Goal: Task Accomplishment & Management: Complete application form

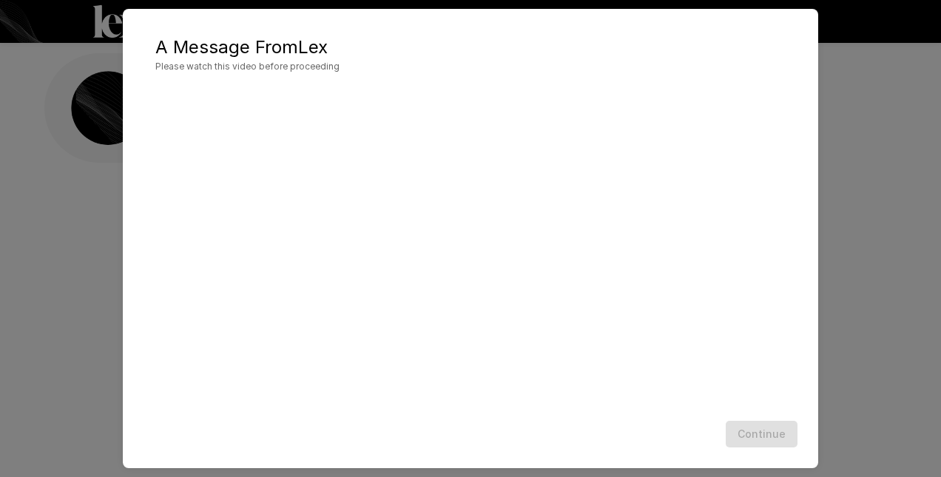
scroll to position [19, 0]
click at [524, 57] on h5 "A Message From Lex" at bounding box center [470, 47] width 630 height 24
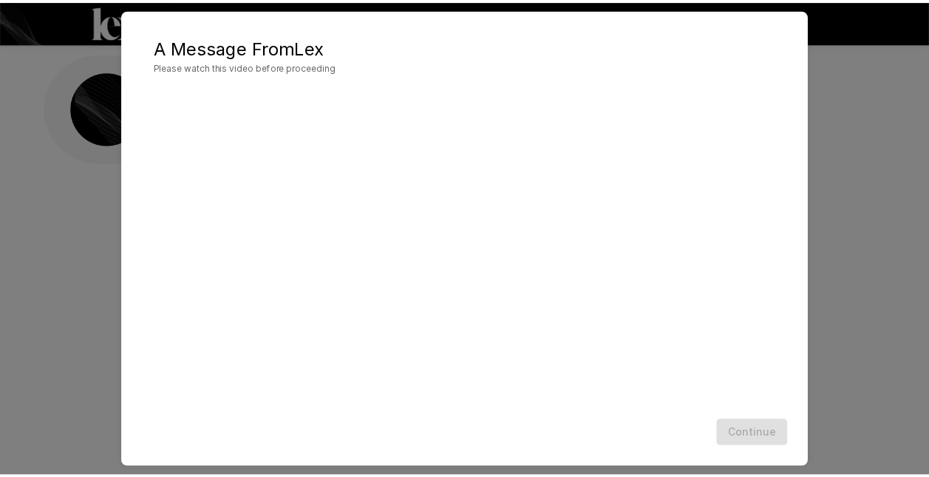
scroll to position [34, 0]
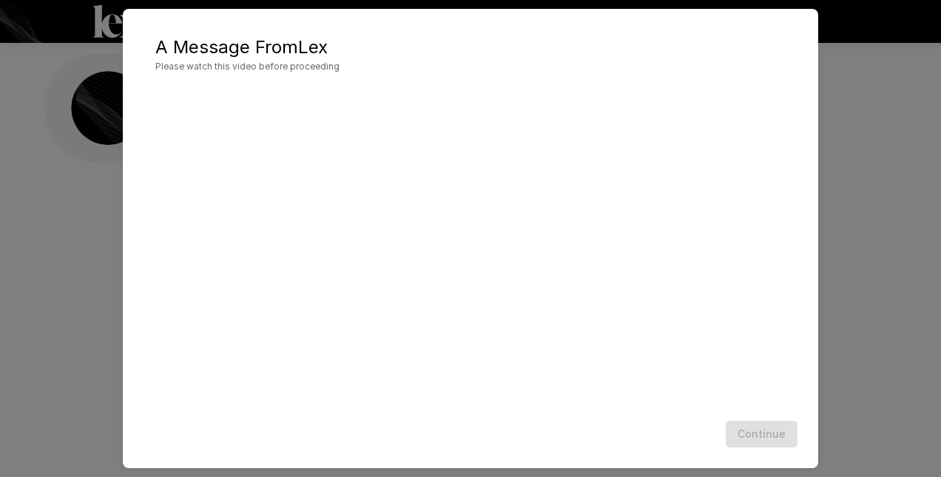
click at [759, 427] on div "Continue" at bounding box center [470, 434] width 665 height 39
click at [516, 32] on h2 "A Message From Lex Please watch this video before proceeding" at bounding box center [470, 55] width 665 height 62
click at [761, 430] on button "Continue" at bounding box center [761, 434] width 72 height 27
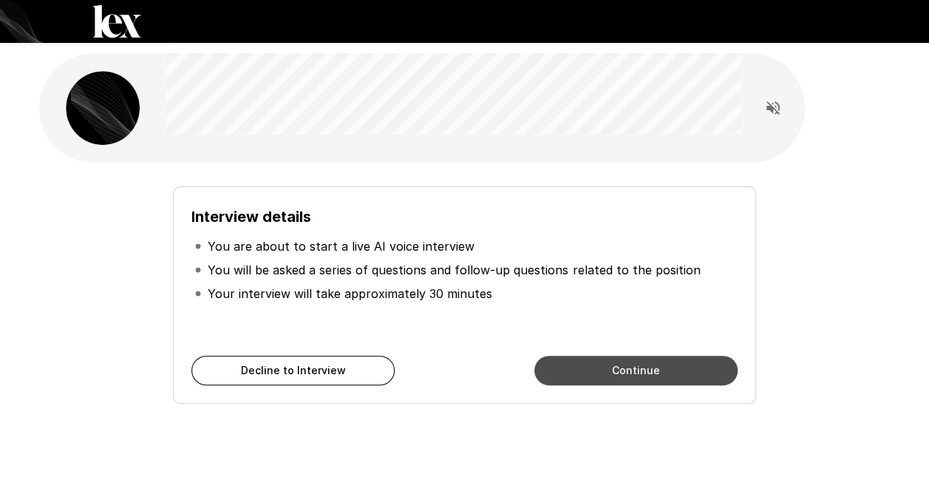
click at [637, 374] on button "Continue" at bounding box center [636, 371] width 203 height 30
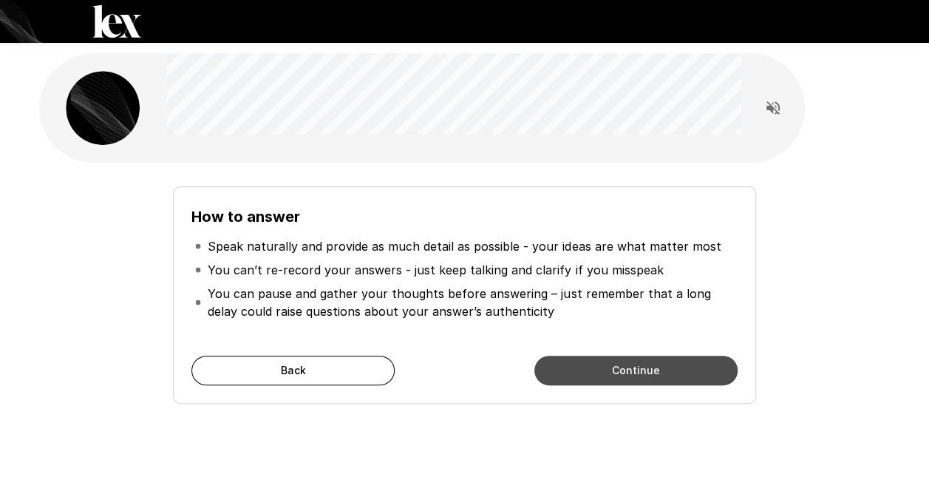
click at [579, 375] on button "Continue" at bounding box center [636, 371] width 203 height 30
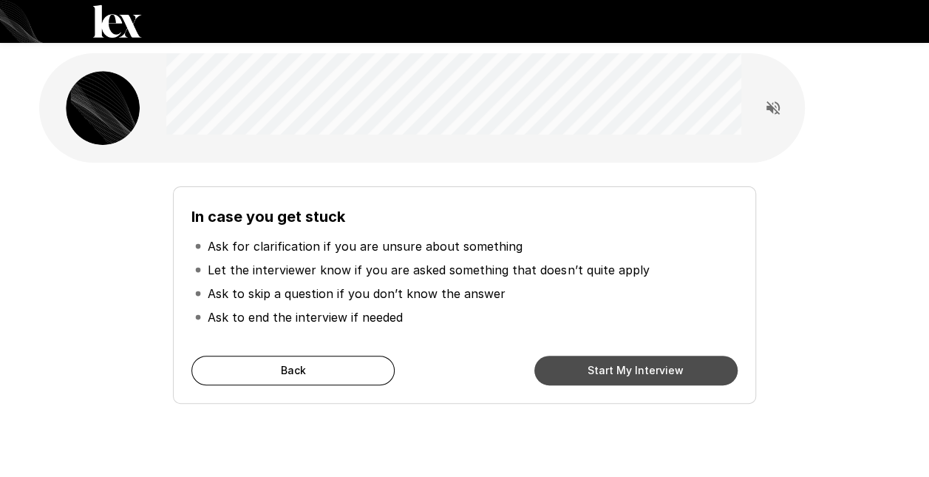
click at [606, 373] on button "Start My Interview" at bounding box center [636, 371] width 203 height 30
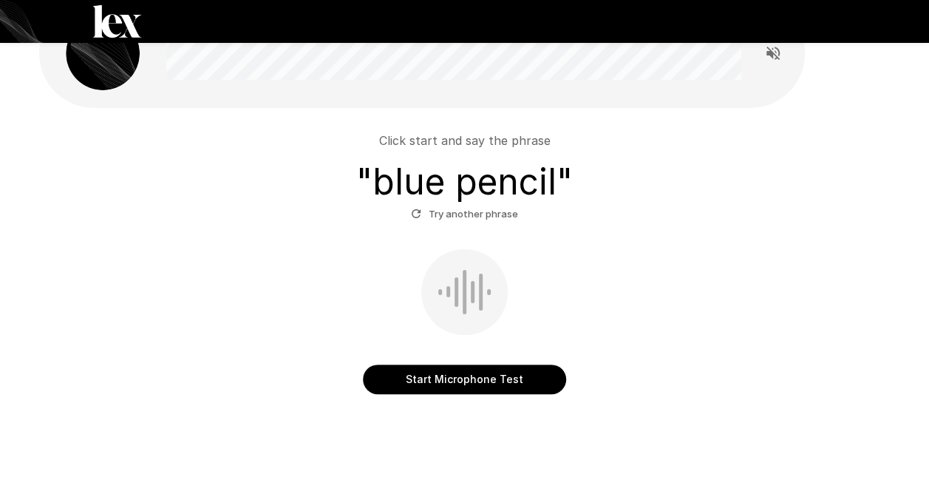
scroll to position [74, 0]
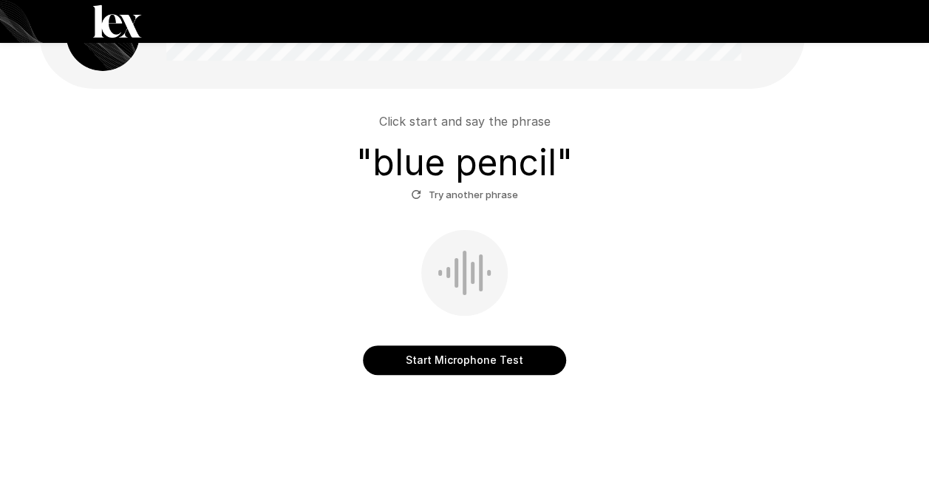
click at [482, 360] on button "Start Microphone Test" at bounding box center [464, 360] width 203 height 30
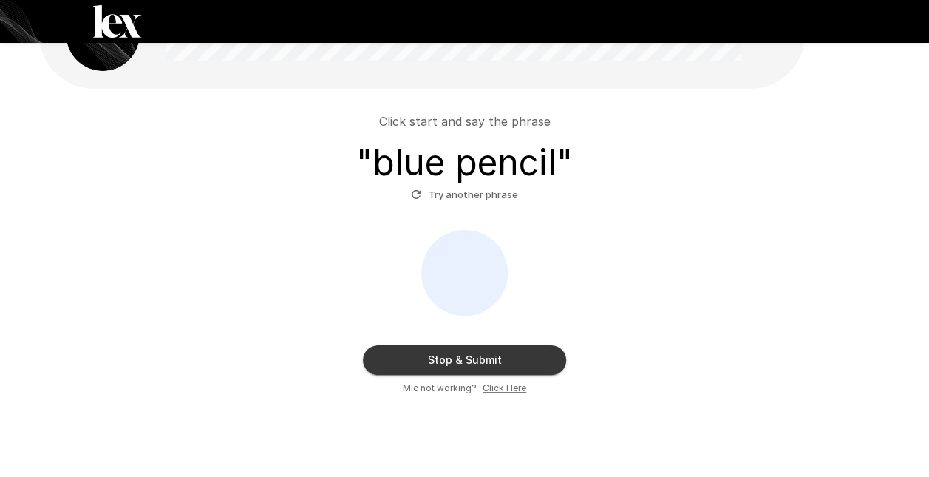
click at [487, 358] on button "Stop & Submit" at bounding box center [464, 360] width 203 height 30
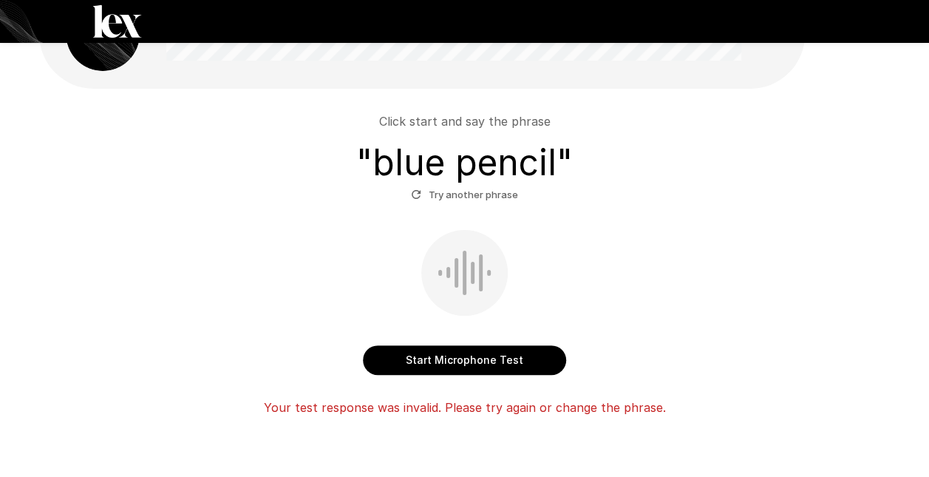
click at [464, 358] on button "Start Microphone Test" at bounding box center [464, 360] width 203 height 30
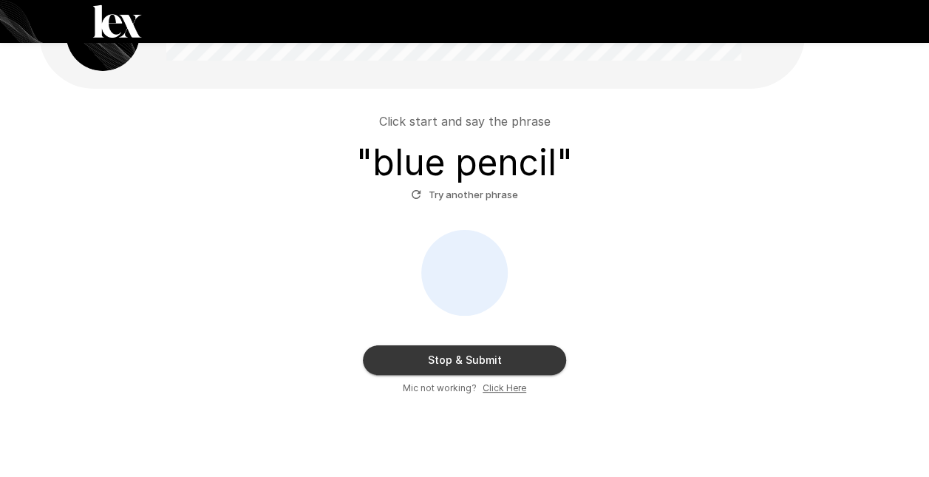
click at [497, 385] on u "Click Here" at bounding box center [505, 387] width 44 height 11
drag, startPoint x: 563, startPoint y: 286, endPoint x: 557, endPoint y: 292, distance: 8.9
click at [563, 286] on div "Stop & Submit Mic not working? Click Here" at bounding box center [465, 313] width 840 height 166
click at [415, 189] on icon "button" at bounding box center [416, 194] width 13 height 13
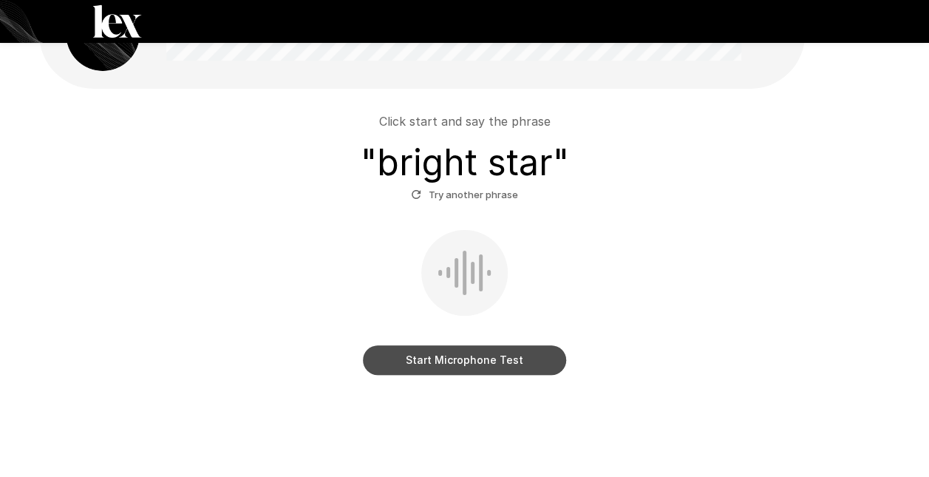
click at [465, 357] on button "Start Microphone Test" at bounding box center [464, 360] width 203 height 30
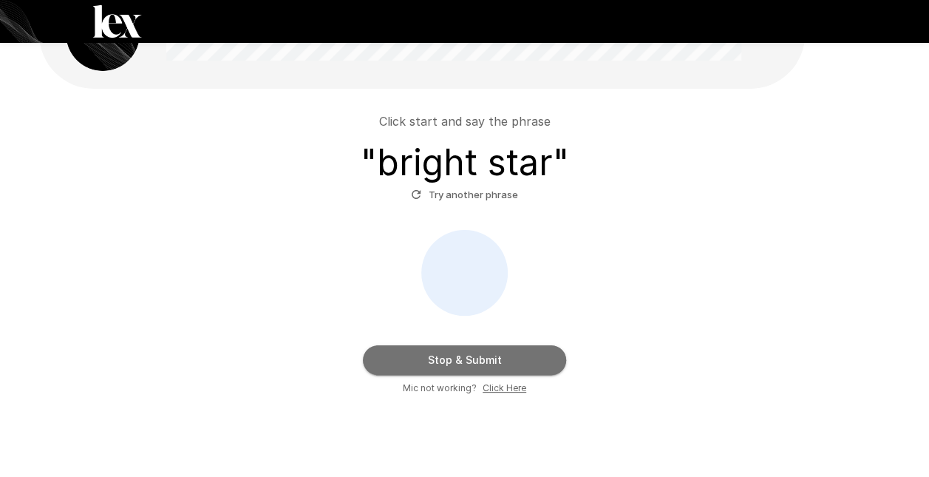
click at [486, 358] on button "Stop & Submit" at bounding box center [464, 360] width 203 height 30
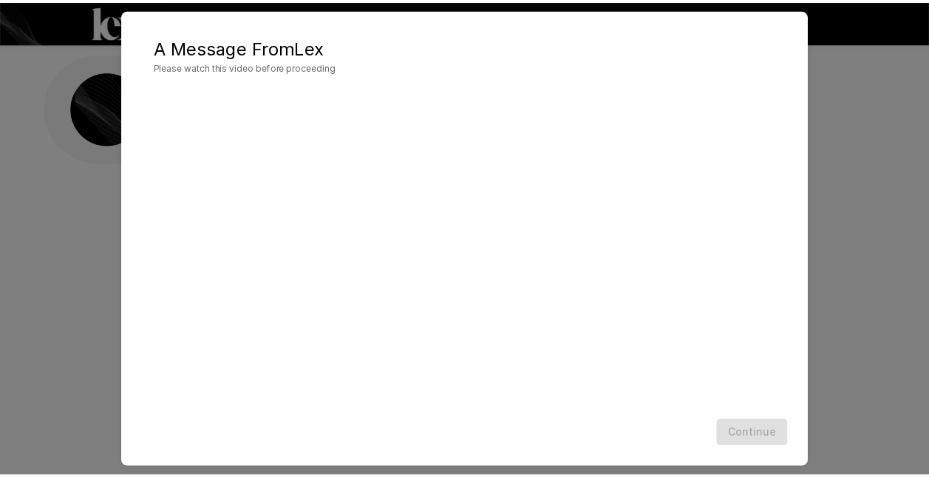
scroll to position [34, 0]
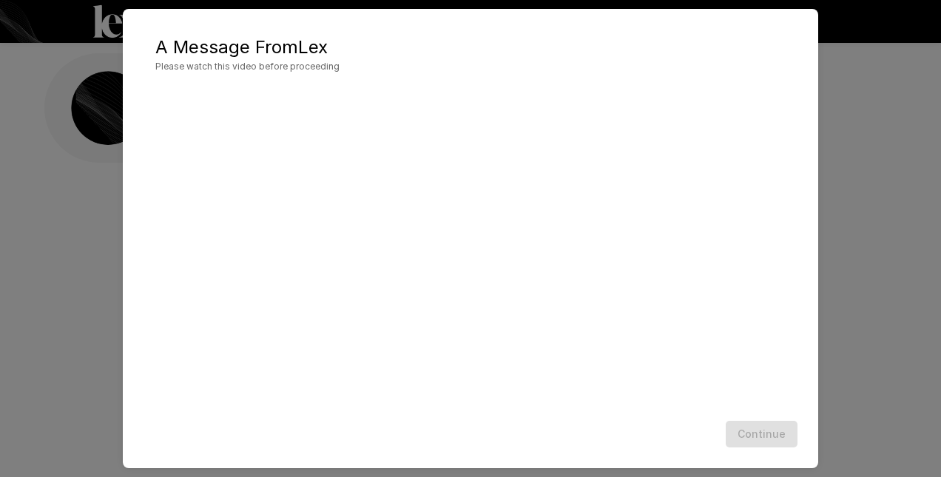
click at [757, 434] on div "Continue" at bounding box center [470, 434] width 665 height 39
click at [759, 430] on button "Continue" at bounding box center [761, 434] width 72 height 27
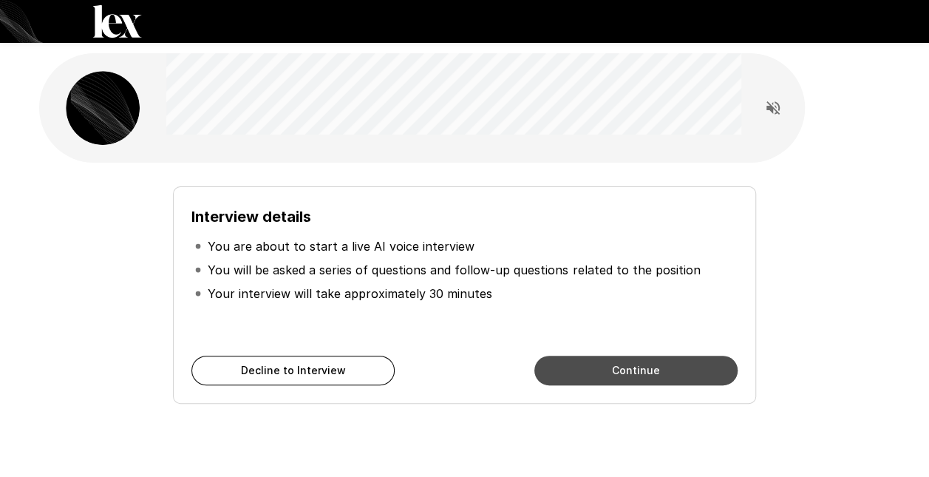
click at [632, 376] on button "Continue" at bounding box center [636, 371] width 203 height 30
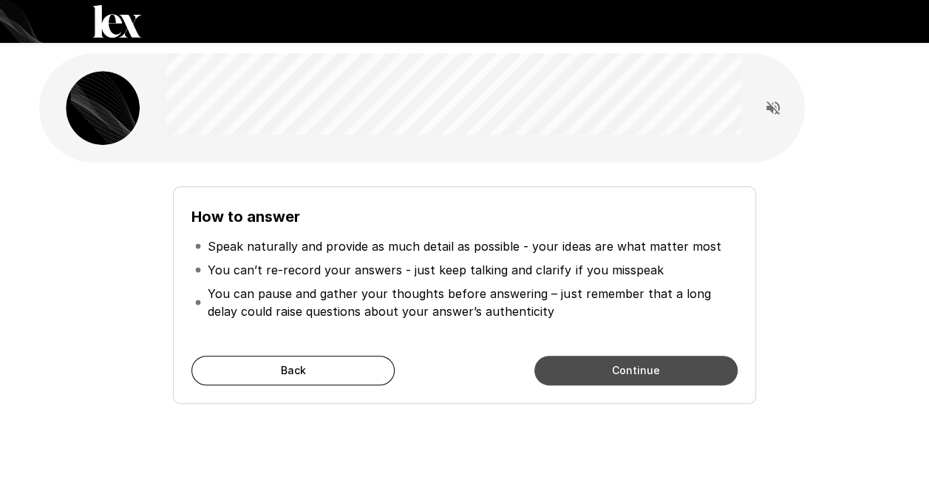
click at [633, 378] on button "Continue" at bounding box center [636, 371] width 203 height 30
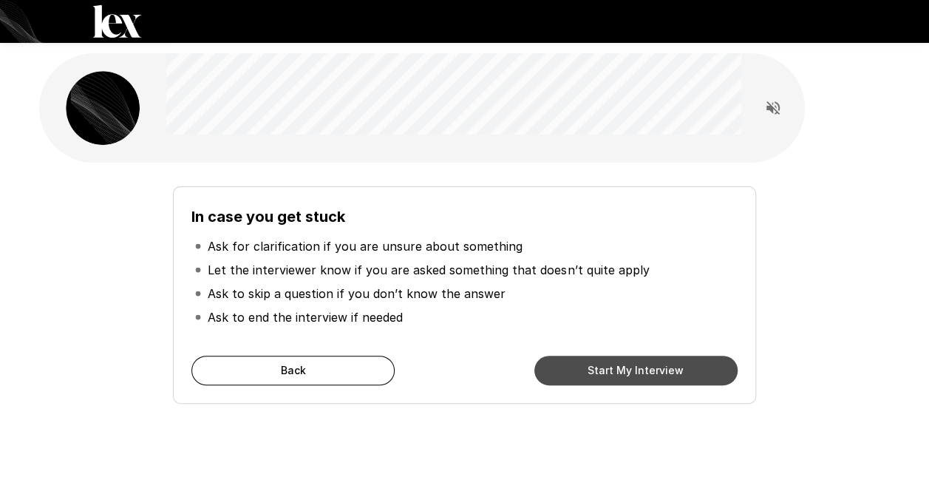
click at [652, 374] on button "Start My Interview" at bounding box center [636, 371] width 203 height 30
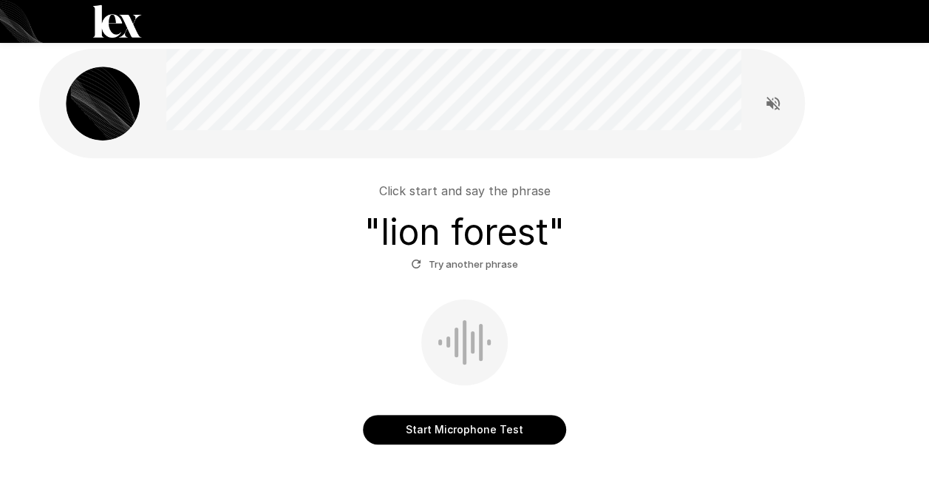
scroll to position [74, 0]
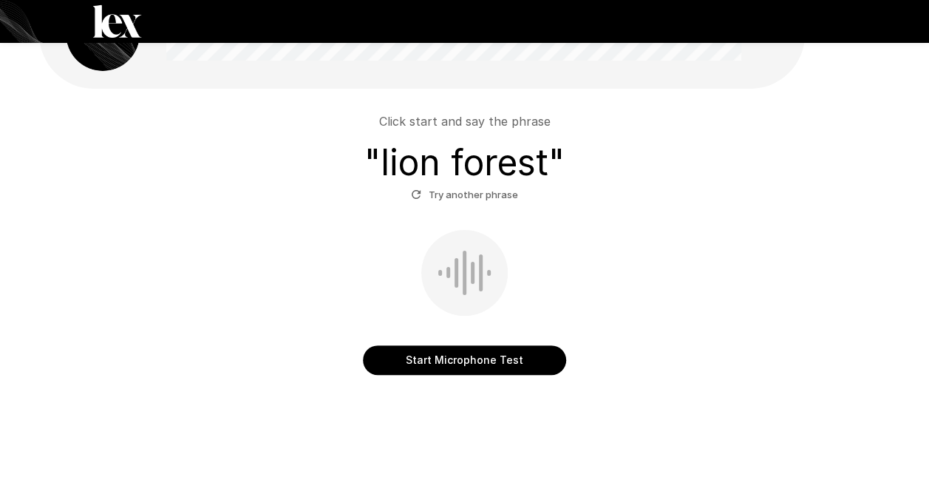
click at [467, 358] on button "Start Microphone Test" at bounding box center [464, 360] width 203 height 30
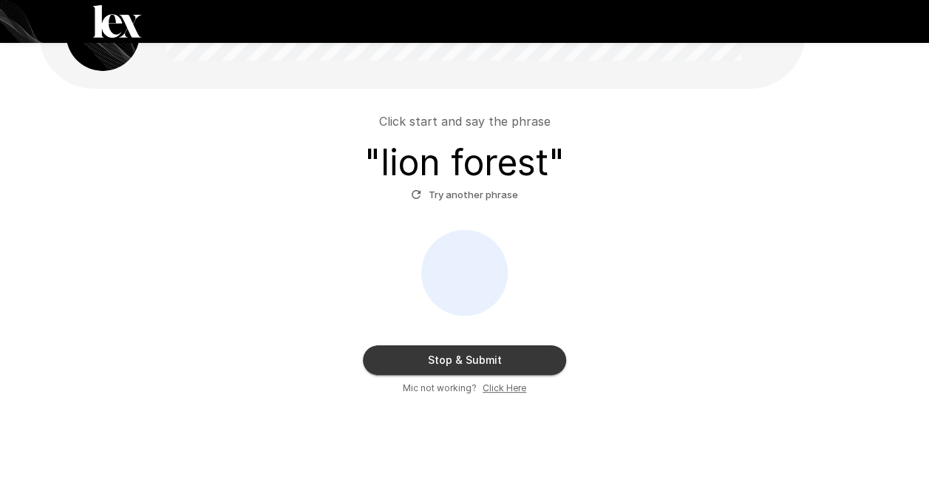
click at [488, 357] on button "Stop & Submit" at bounding box center [464, 360] width 203 height 30
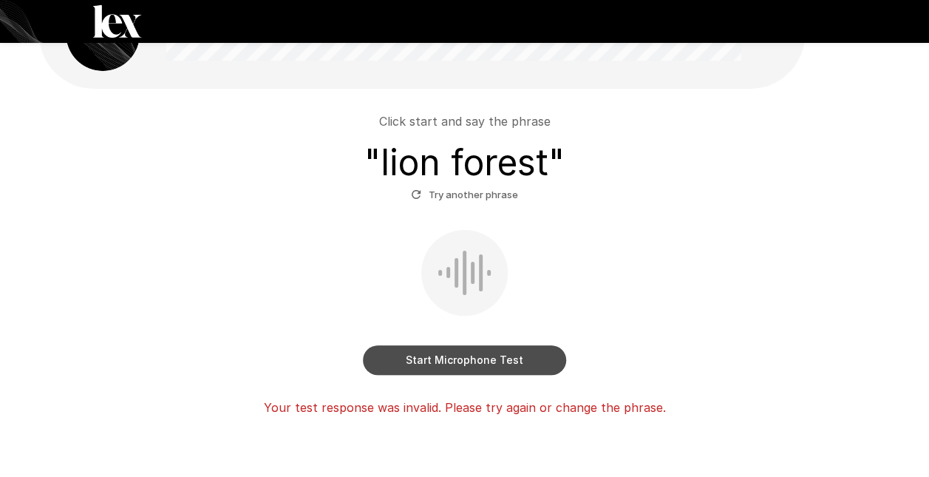
click at [485, 363] on button "Start Microphone Test" at bounding box center [464, 360] width 203 height 30
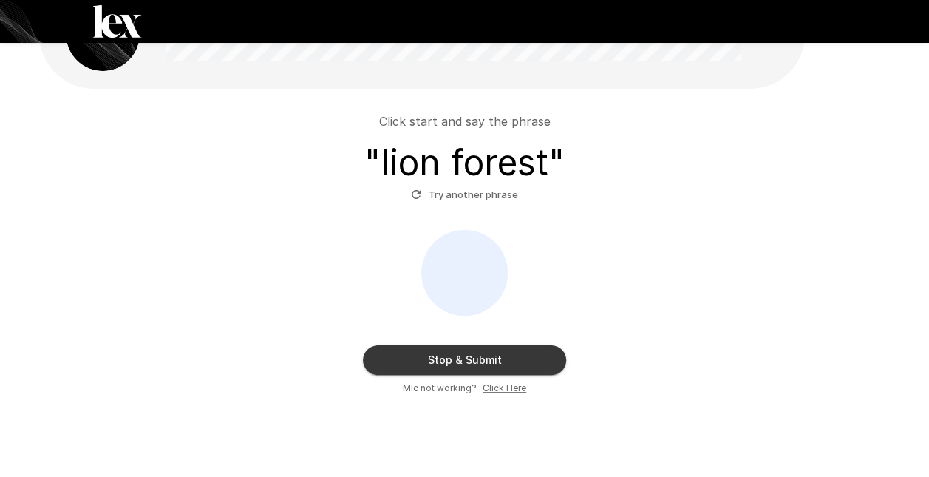
click at [510, 385] on u "Click Here" at bounding box center [505, 387] width 44 height 11
click at [349, 291] on div "Stop & Submit Mic not working? Click Here" at bounding box center [465, 313] width 840 height 166
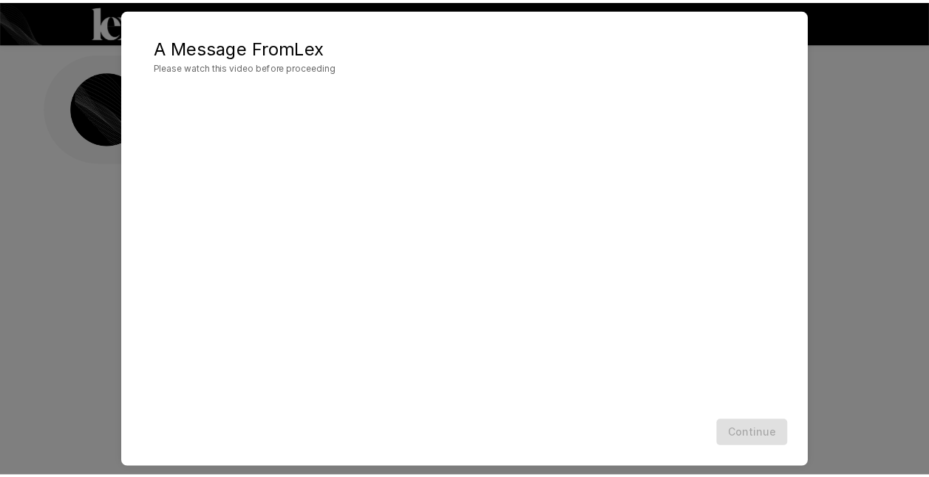
scroll to position [34, 0]
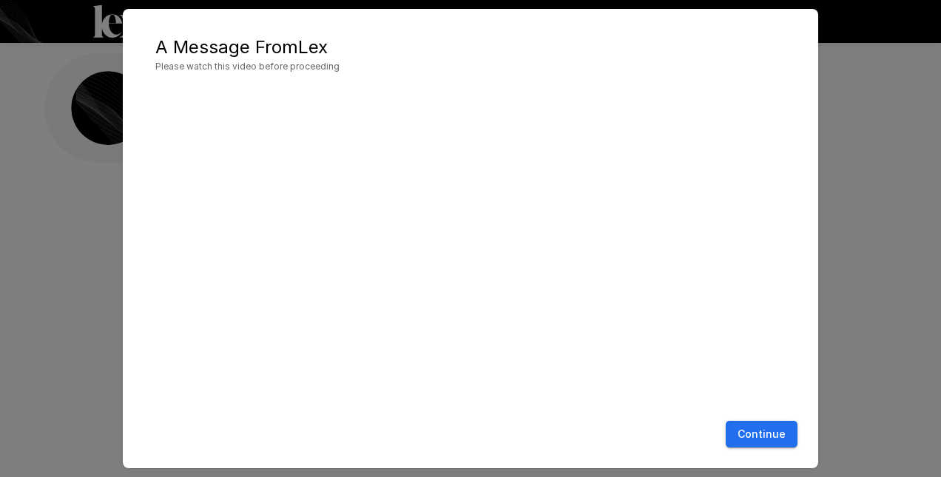
click at [760, 431] on button "Continue" at bounding box center [761, 434] width 72 height 27
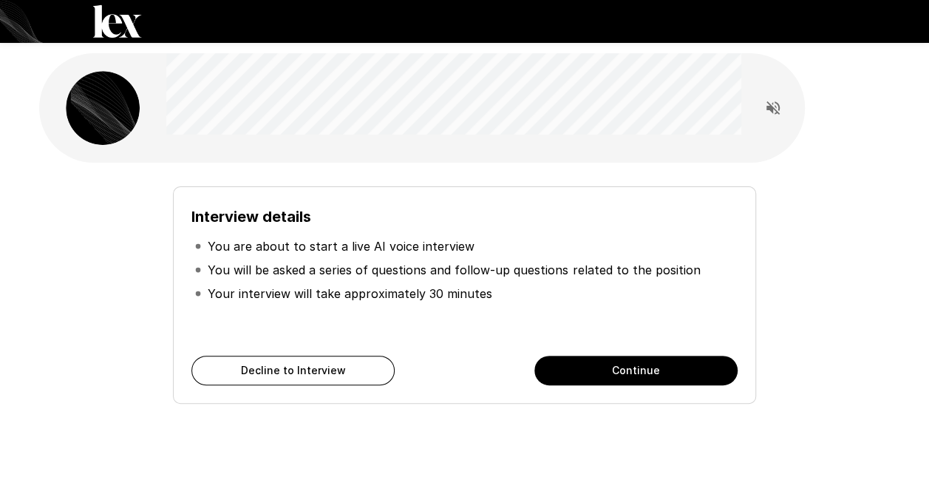
click at [658, 373] on button "Continue" at bounding box center [636, 371] width 203 height 30
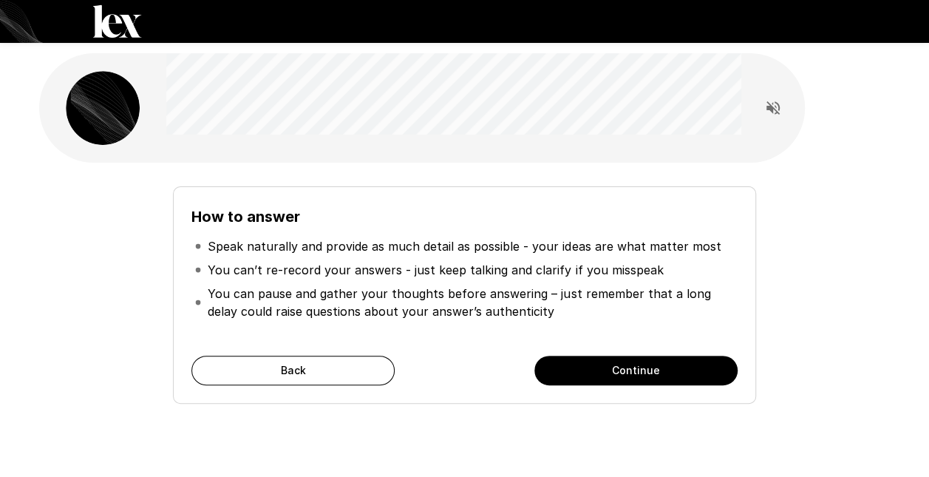
click at [627, 367] on button "Continue" at bounding box center [636, 371] width 203 height 30
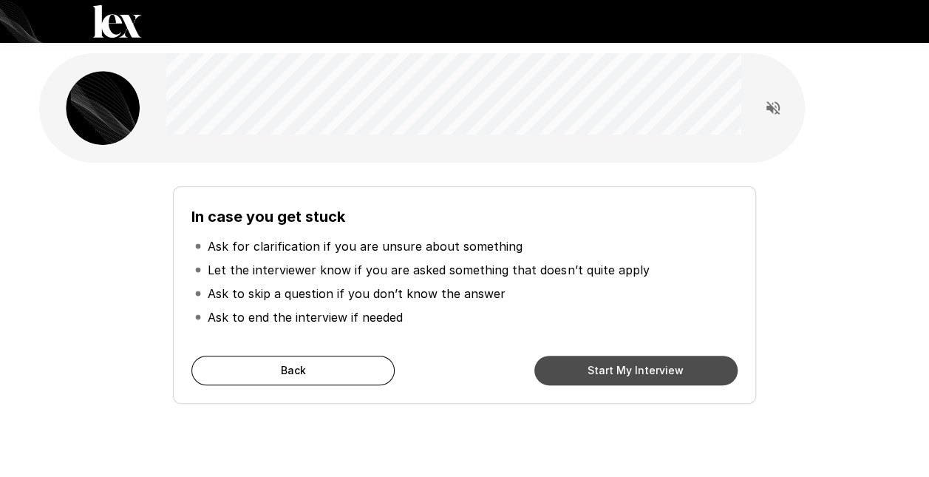
click at [598, 379] on button "Start My Interview" at bounding box center [636, 371] width 203 height 30
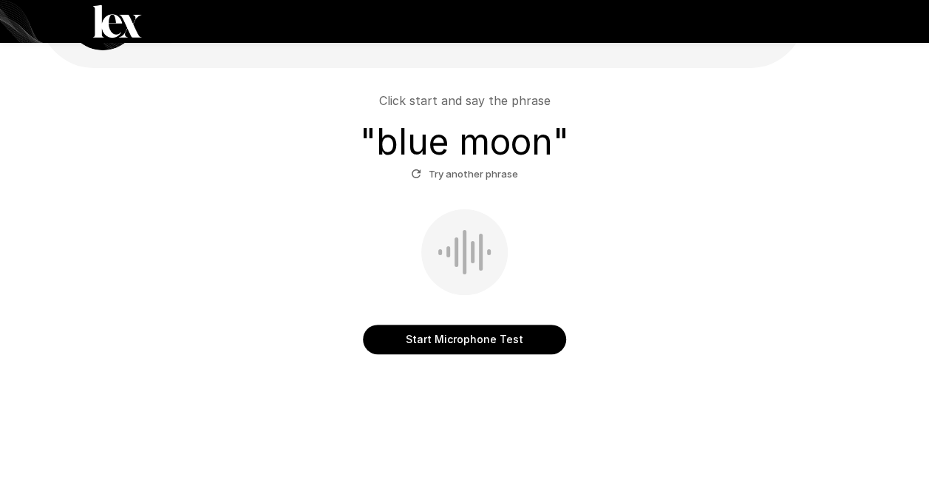
scroll to position [95, 0]
click at [429, 336] on button "Start Microphone Test" at bounding box center [464, 339] width 203 height 30
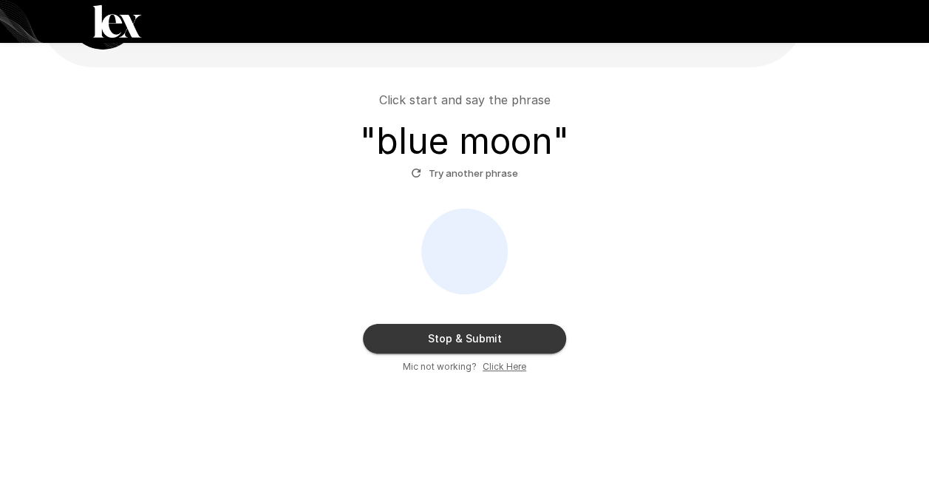
click at [463, 335] on button "Stop & Submit" at bounding box center [464, 339] width 203 height 30
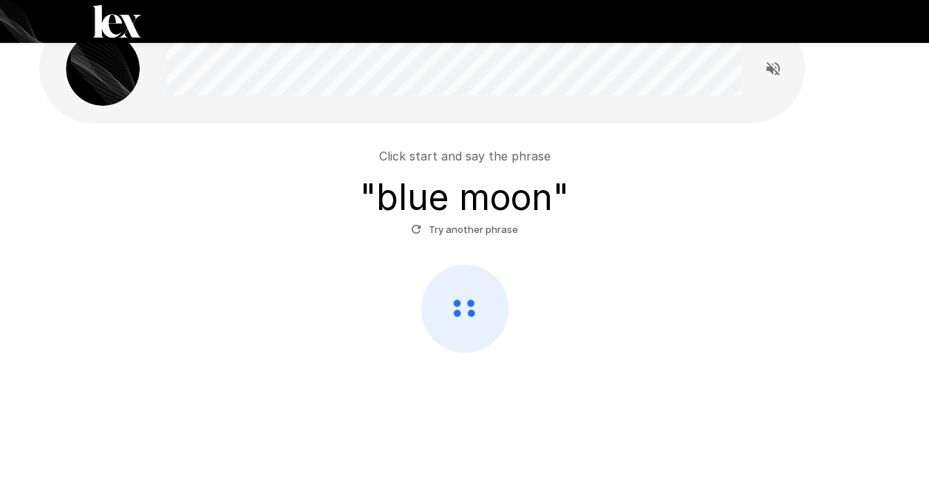
scroll to position [38, 0]
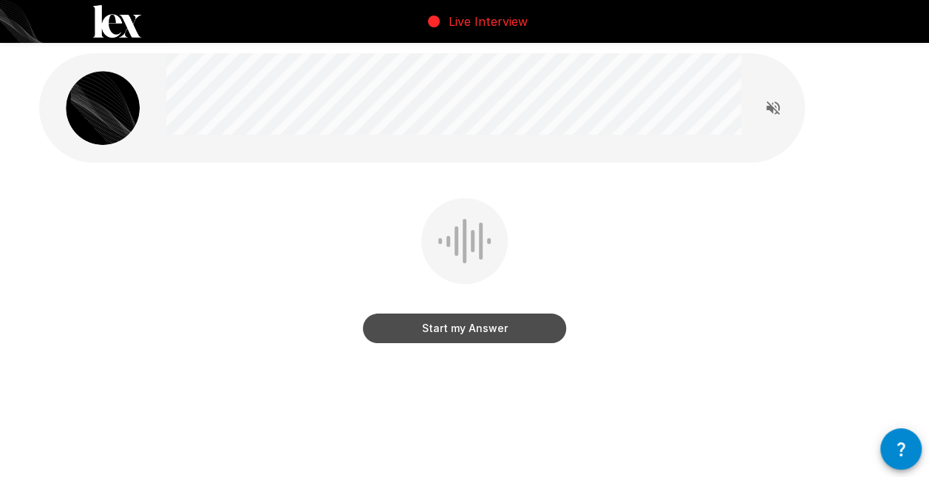
click at [448, 329] on button "Start my Answer" at bounding box center [464, 329] width 203 height 30
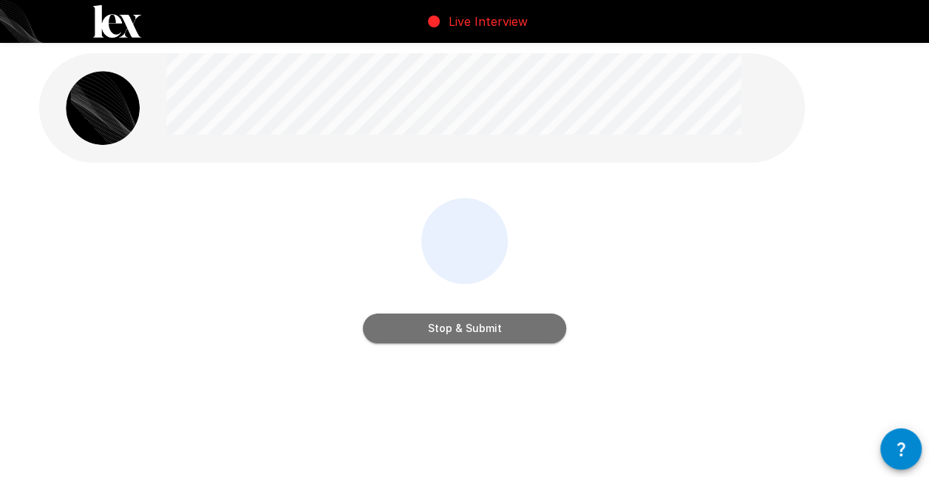
click at [471, 322] on button "Stop & Submit" at bounding box center [464, 329] width 203 height 30
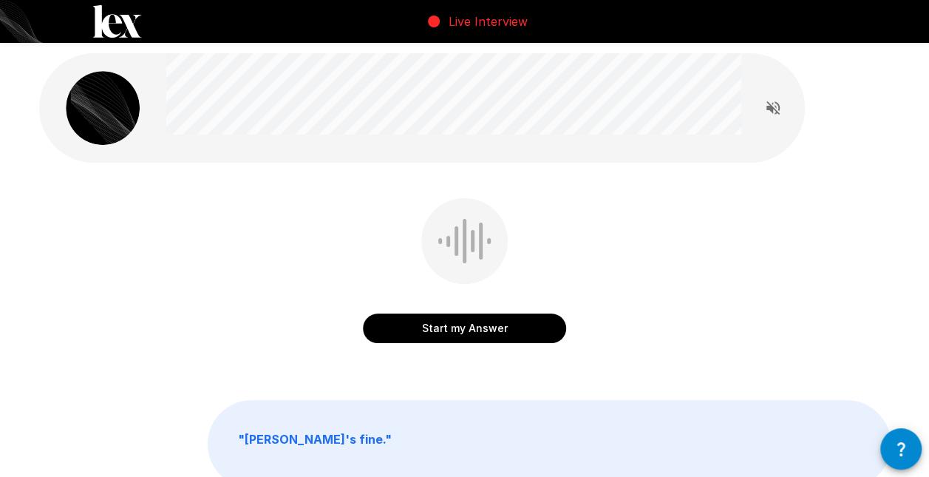
click at [447, 329] on button "Start my Answer" at bounding box center [464, 329] width 203 height 30
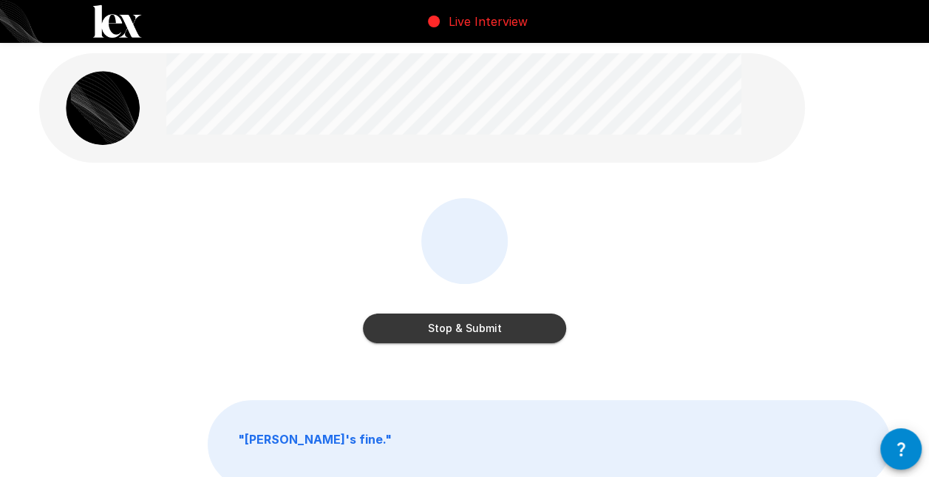
click at [419, 331] on button "Stop & Submit" at bounding box center [464, 329] width 203 height 30
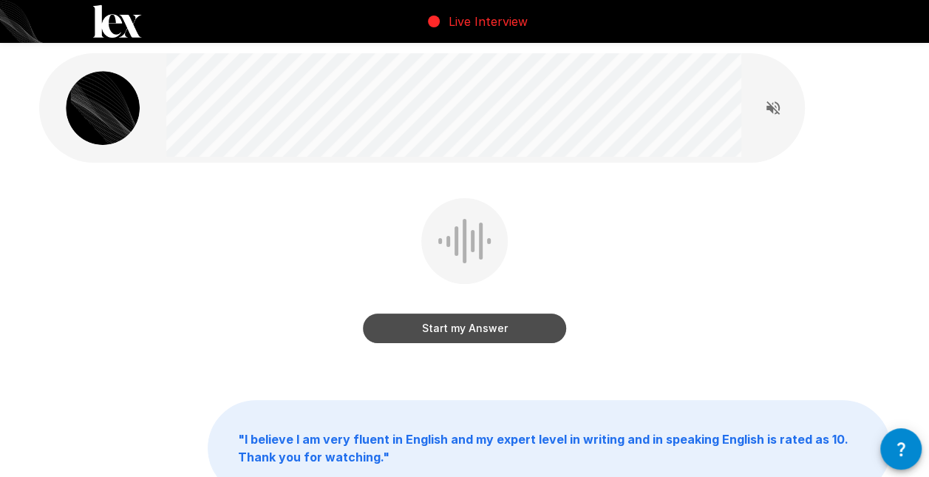
click at [445, 333] on button "Start my Answer" at bounding box center [464, 329] width 203 height 30
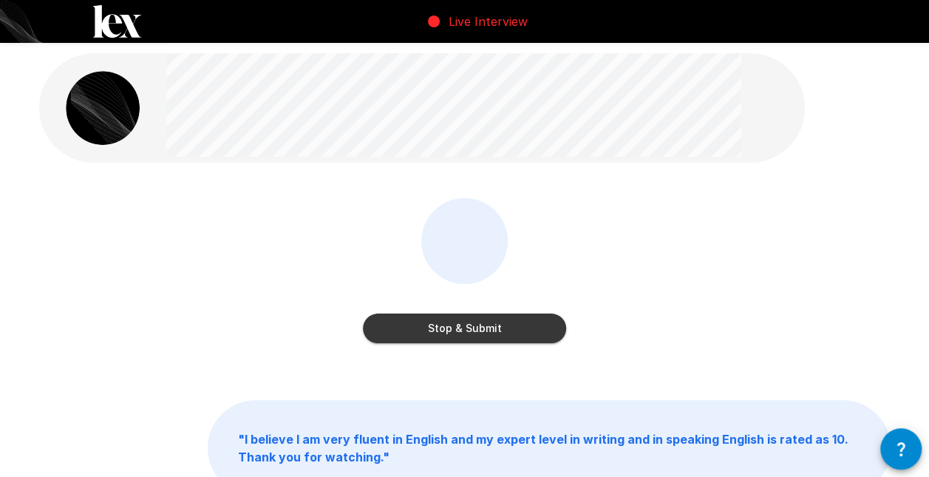
click at [460, 328] on button "Stop & Submit" at bounding box center [464, 329] width 203 height 30
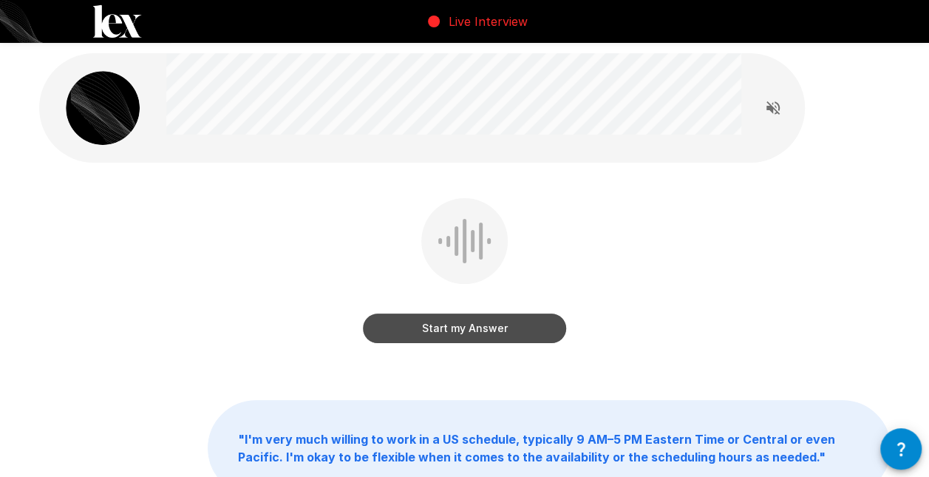
click at [471, 327] on button "Start my Answer" at bounding box center [464, 329] width 203 height 30
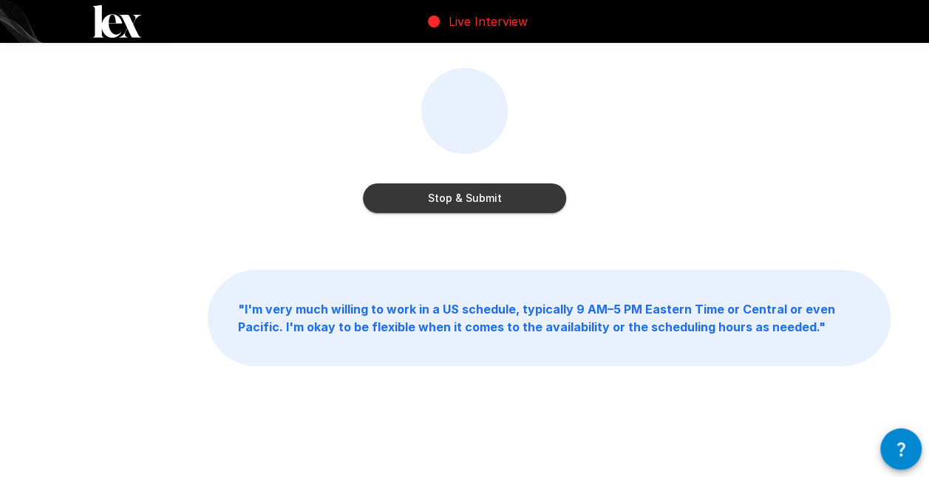
scroll to position [137, 0]
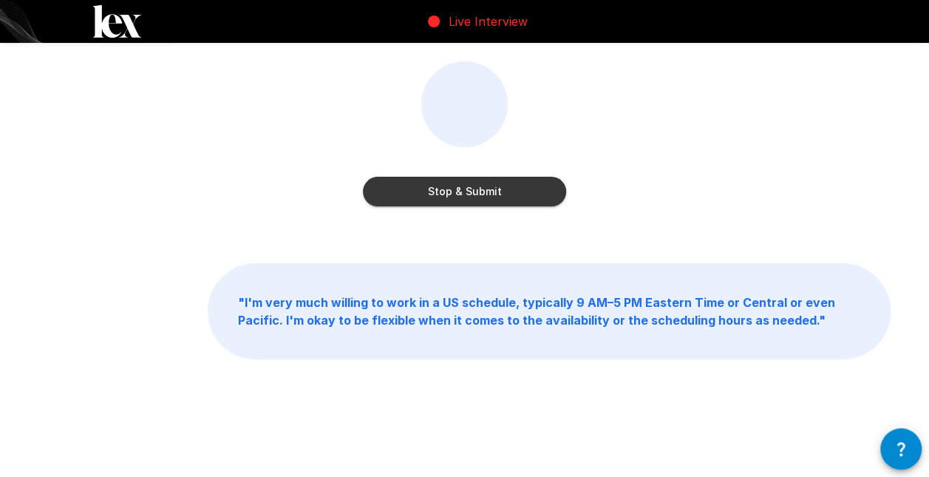
click at [473, 192] on button "Stop & Submit" at bounding box center [464, 192] width 203 height 30
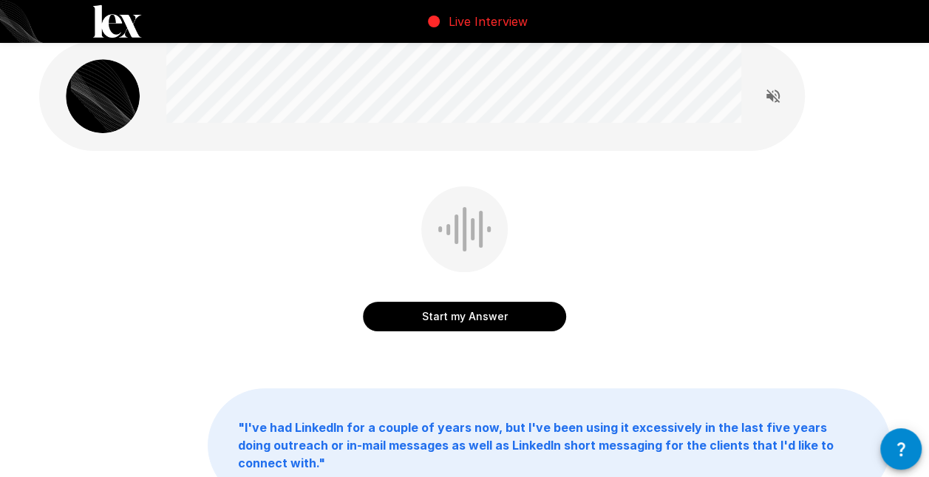
scroll to position [0, 0]
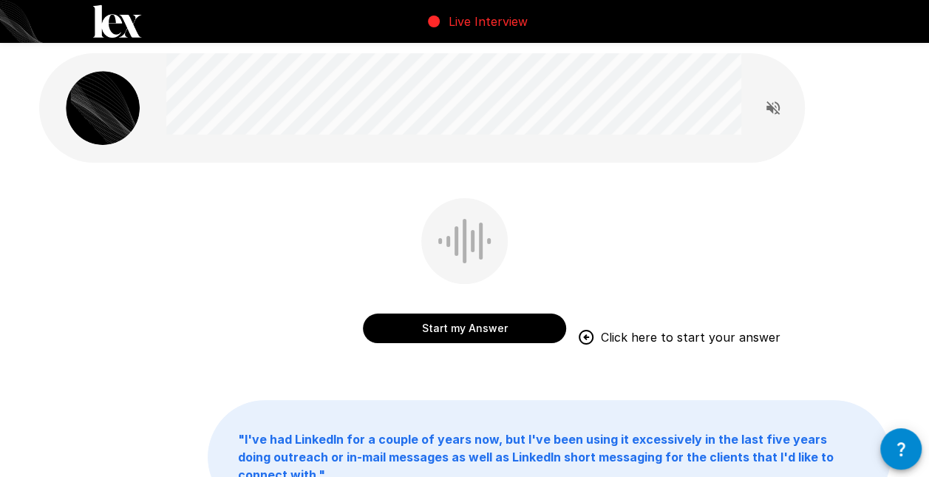
drag, startPoint x: 454, startPoint y: 331, endPoint x: 572, endPoint y: 299, distance: 122.0
click at [455, 331] on button "Start my Answer" at bounding box center [464, 329] width 203 height 30
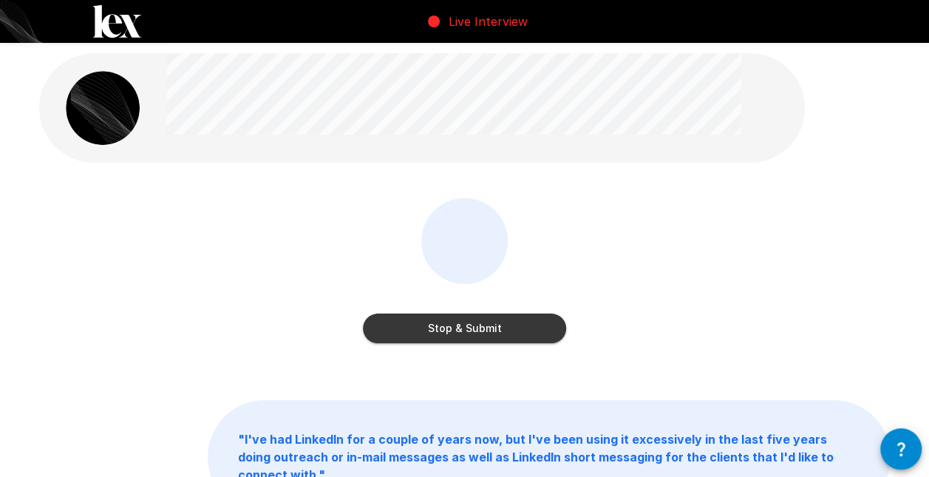
click at [467, 328] on button "Stop & Submit" at bounding box center [464, 329] width 203 height 30
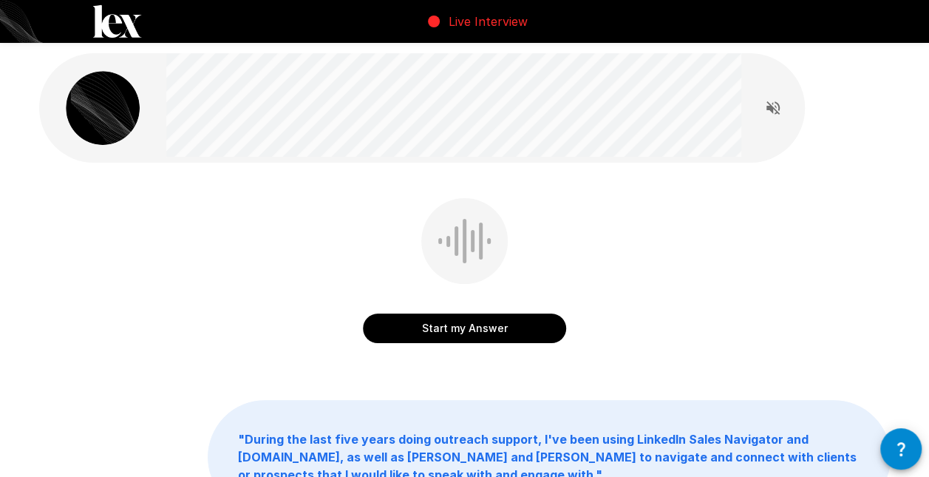
click at [455, 338] on button "Start my Answer" at bounding box center [464, 329] width 203 height 30
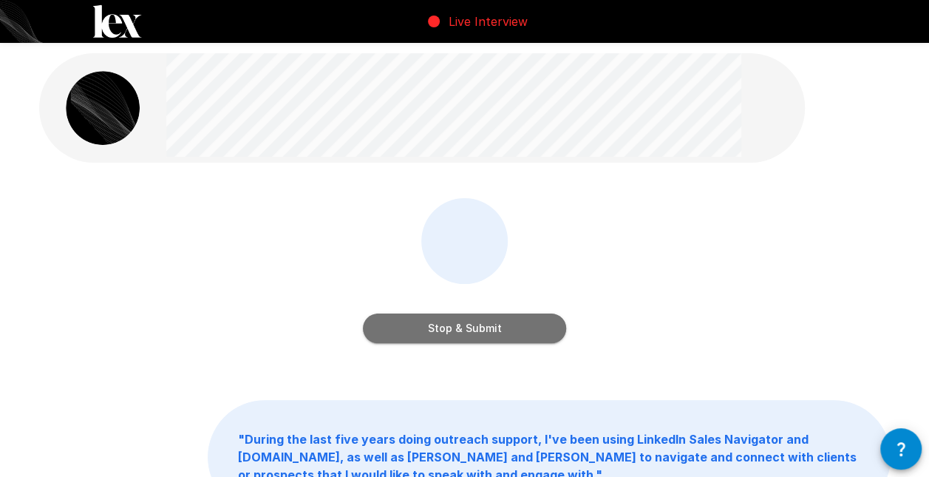
click at [435, 333] on button "Stop & Submit" at bounding box center [464, 329] width 203 height 30
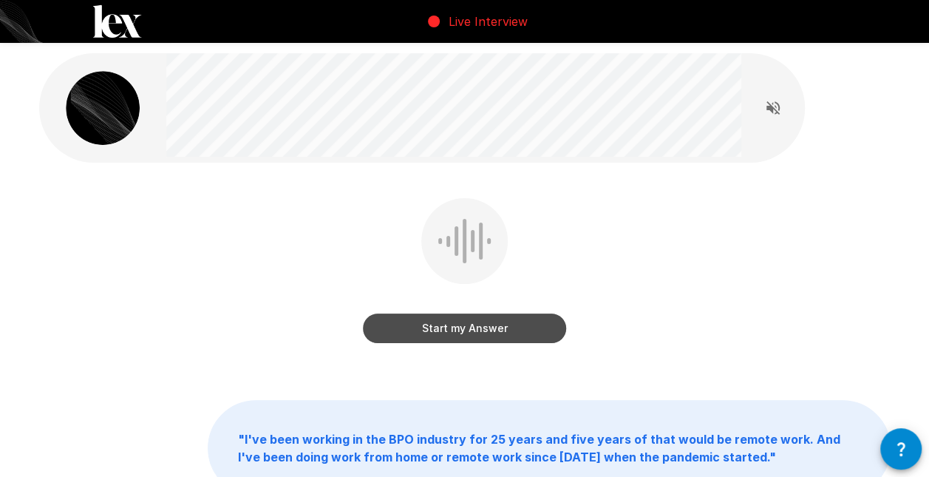
drag, startPoint x: 448, startPoint y: 328, endPoint x: 555, endPoint y: 313, distance: 107.5
click at [450, 327] on button "Start my Answer" at bounding box center [464, 329] width 203 height 30
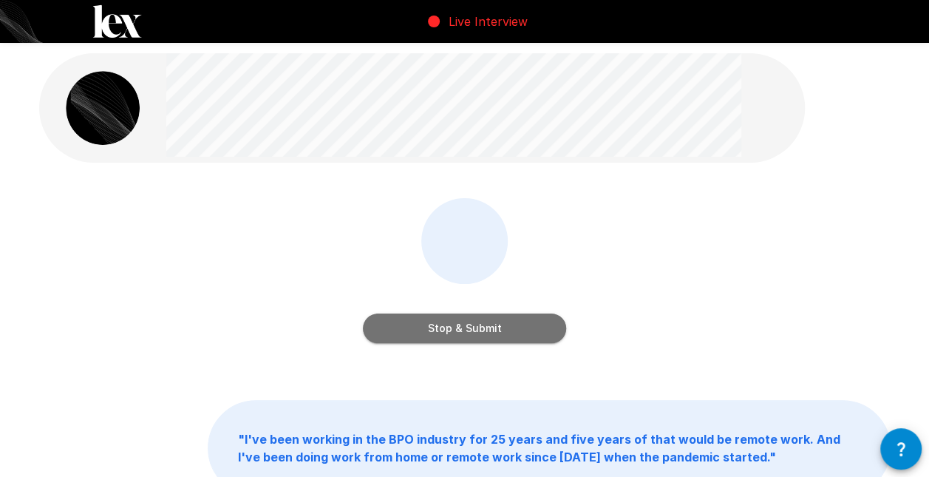
click at [419, 327] on button "Stop & Submit" at bounding box center [464, 329] width 203 height 30
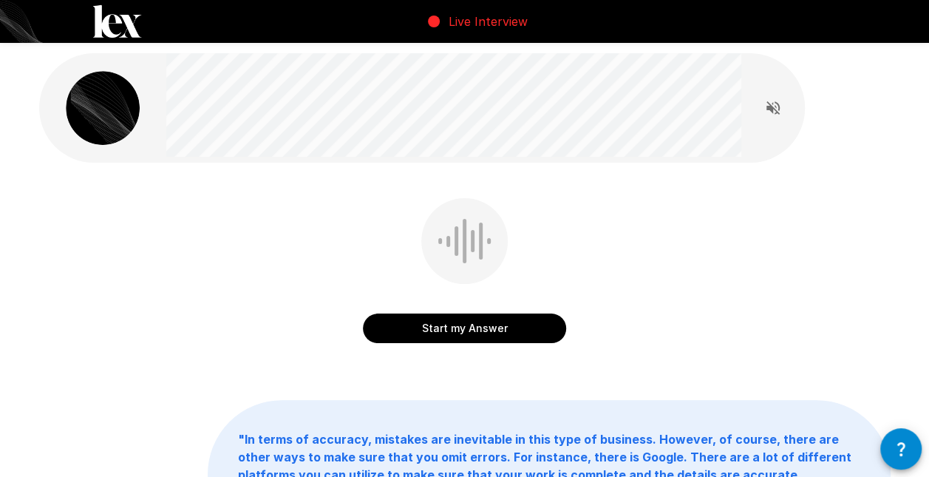
click at [464, 333] on button "Start my Answer" at bounding box center [464, 329] width 203 height 30
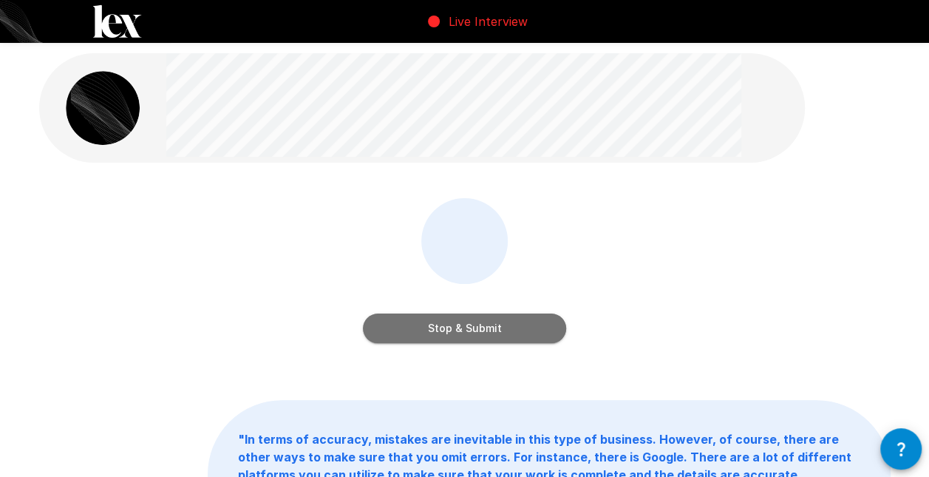
click at [492, 321] on button "Stop & Submit" at bounding box center [464, 329] width 203 height 30
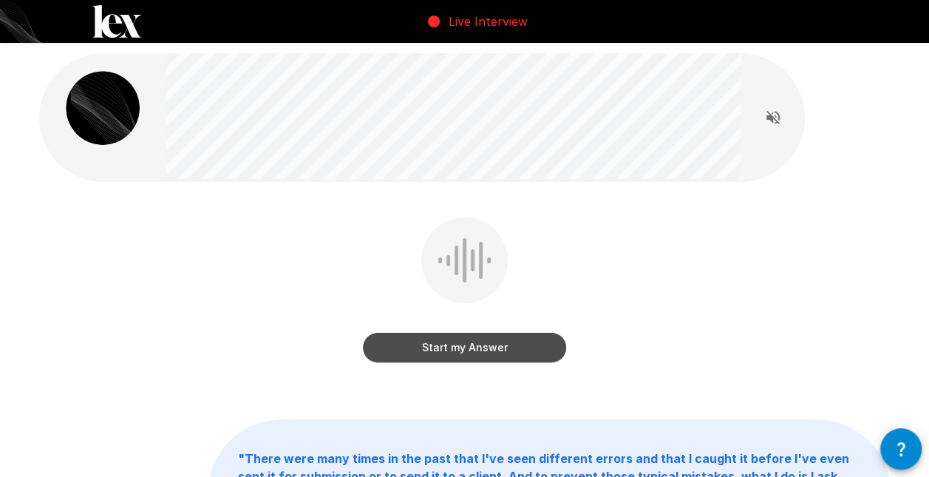
click at [478, 345] on button "Start my Answer" at bounding box center [464, 348] width 203 height 30
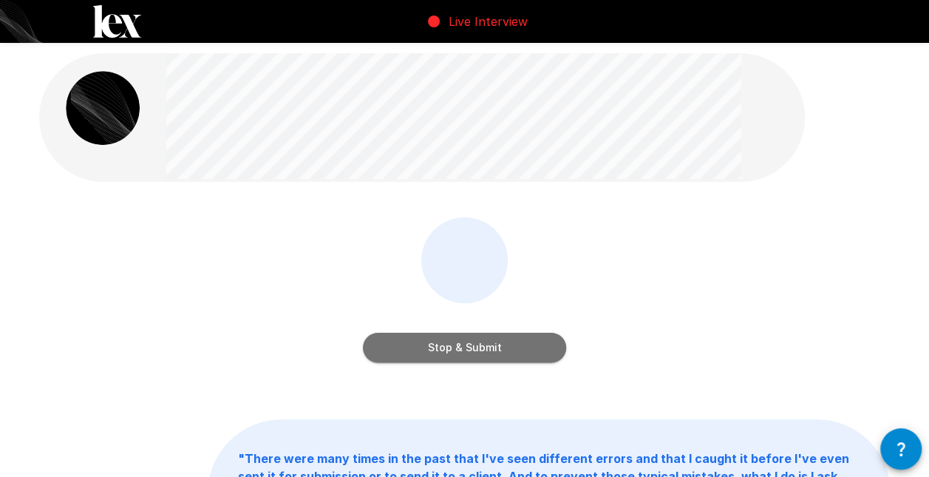
click at [501, 349] on button "Stop & Submit" at bounding box center [464, 348] width 203 height 30
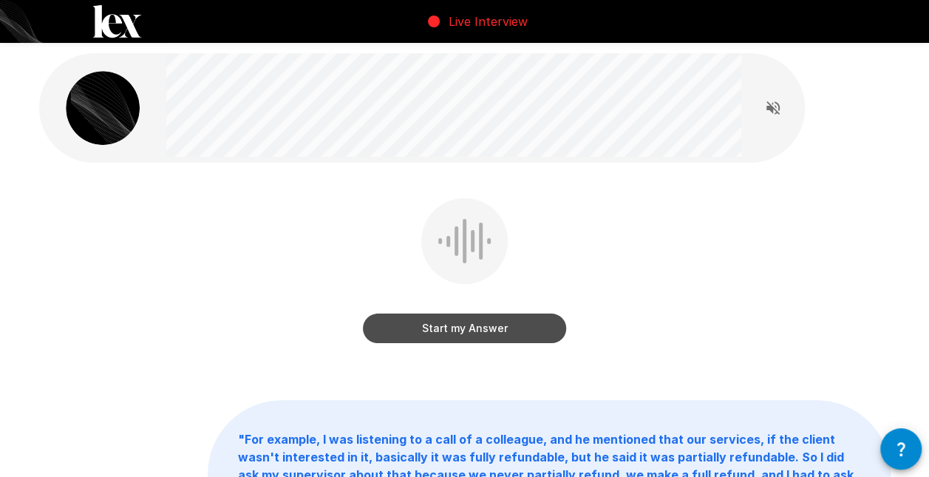
click at [447, 327] on button "Start my Answer" at bounding box center [464, 329] width 203 height 30
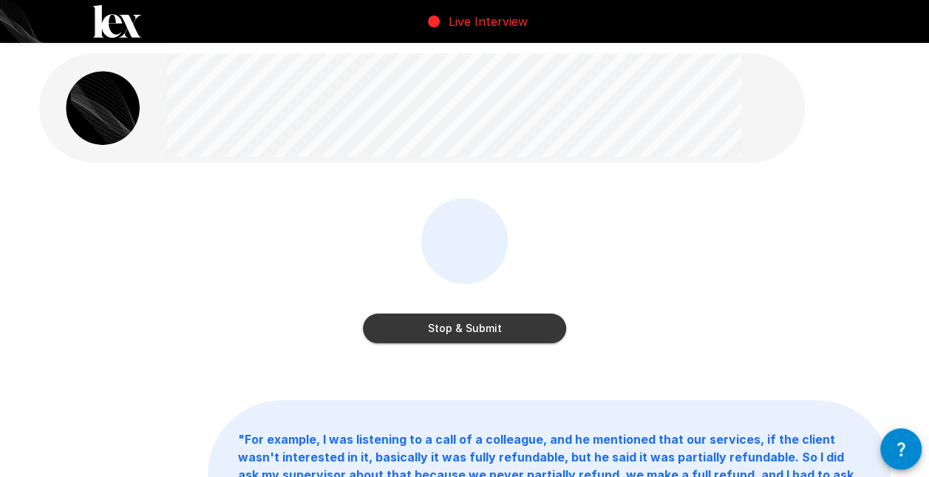
click at [494, 329] on button "Stop & Submit" at bounding box center [464, 329] width 203 height 30
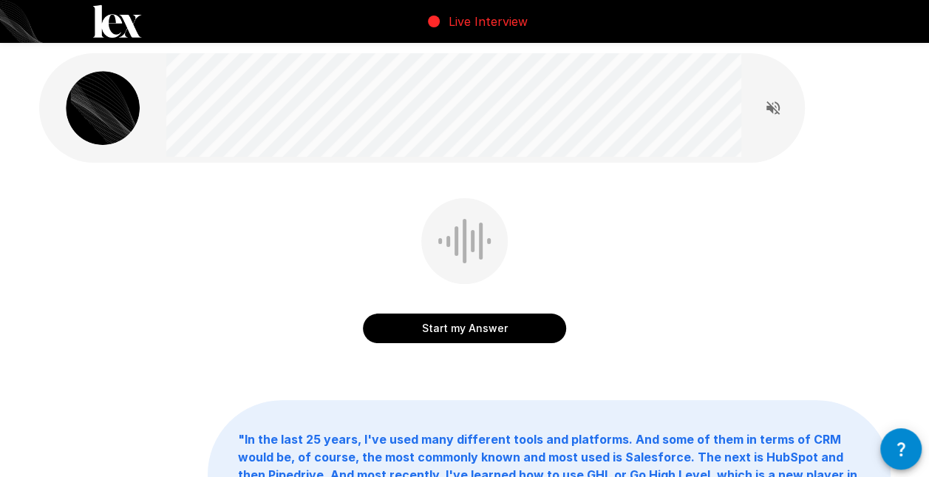
click at [447, 329] on button "Start my Answer" at bounding box center [464, 329] width 203 height 30
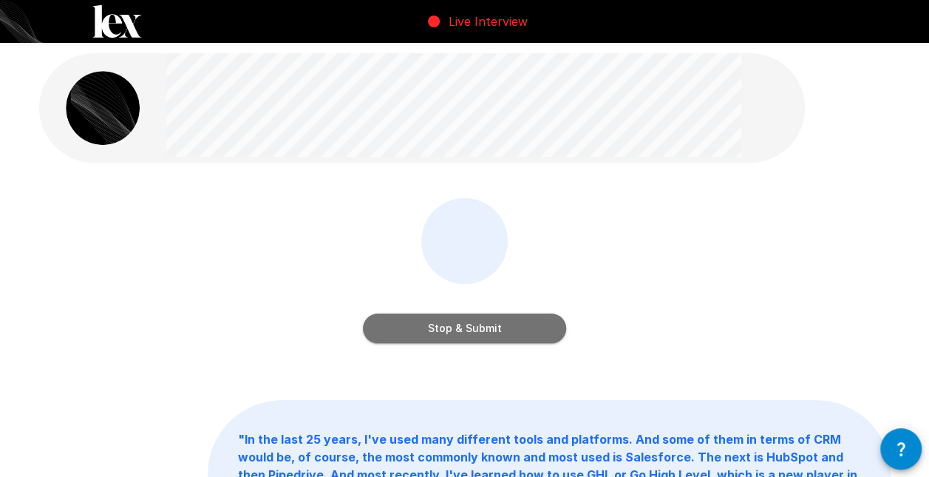
click at [444, 331] on button "Stop & Submit" at bounding box center [464, 329] width 203 height 30
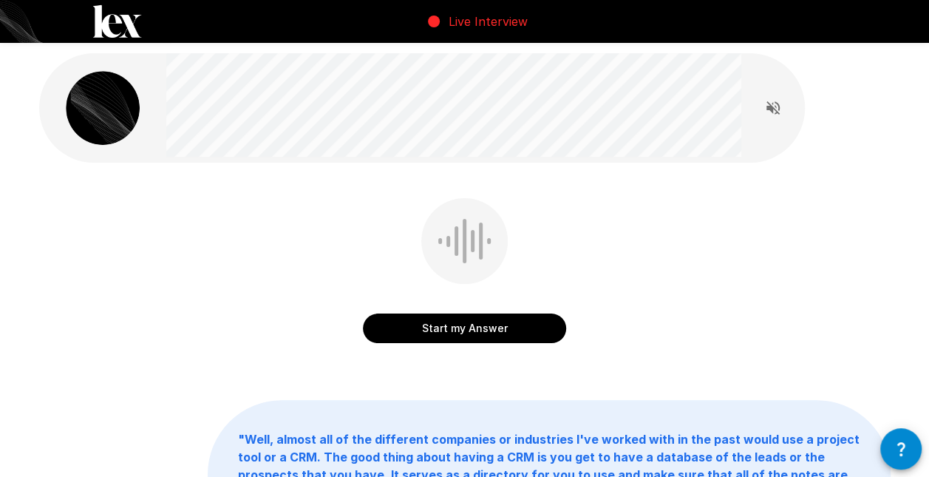
click at [503, 329] on button "Start my Answer" at bounding box center [464, 329] width 203 height 30
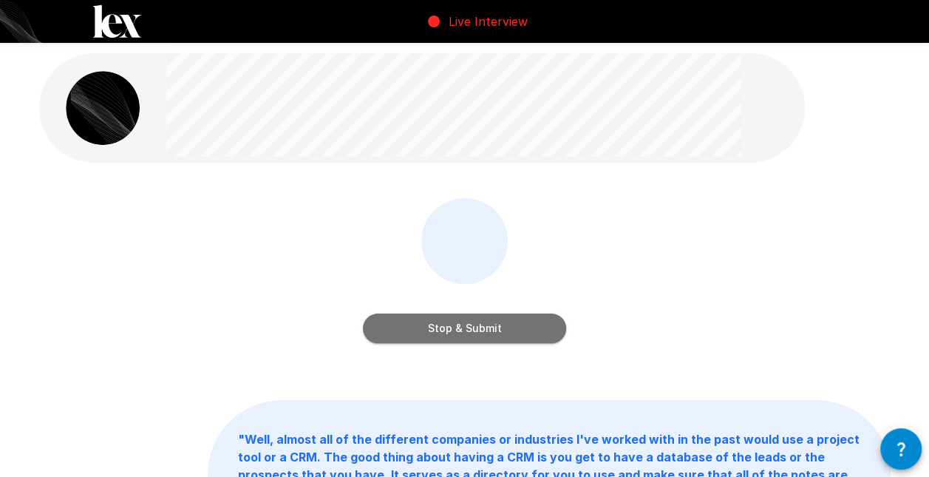
click at [513, 325] on button "Stop & Submit" at bounding box center [464, 329] width 203 height 30
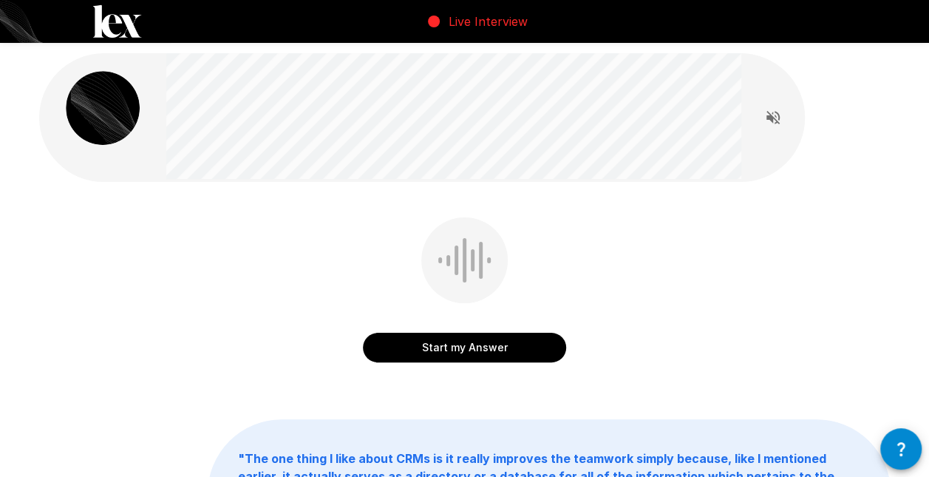
click at [453, 351] on button "Start my Answer" at bounding box center [464, 348] width 203 height 30
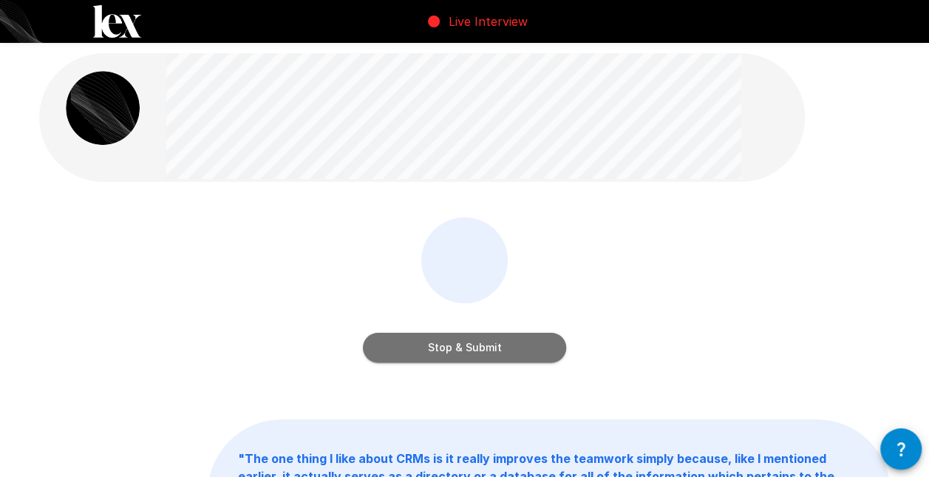
click at [475, 348] on button "Stop & Submit" at bounding box center [464, 348] width 203 height 30
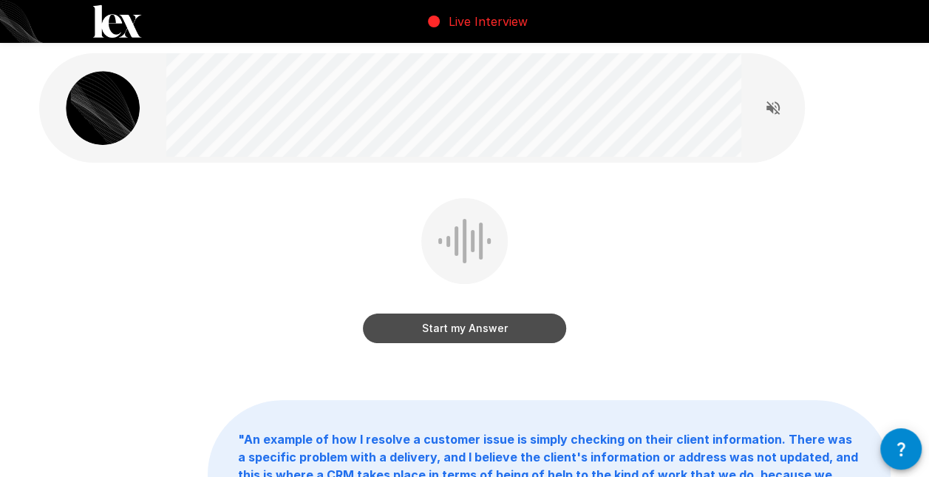
click at [455, 332] on button "Start my Answer" at bounding box center [464, 329] width 203 height 30
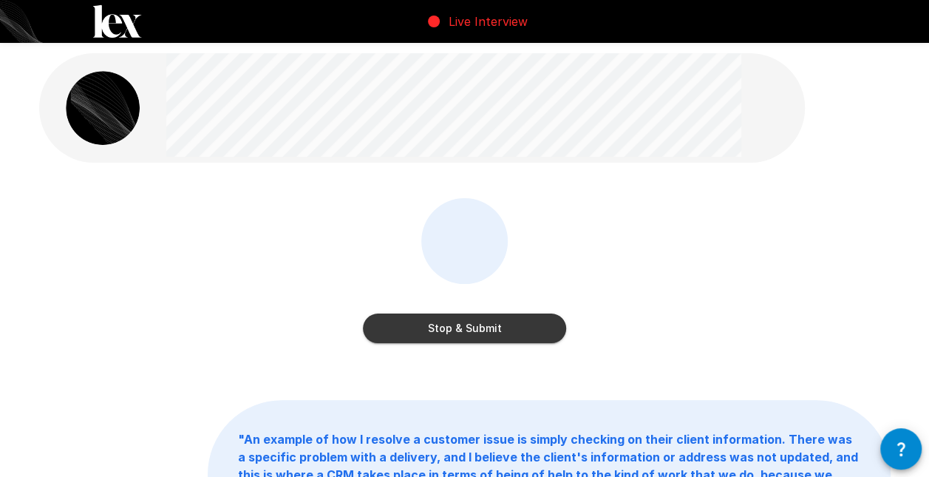
click at [420, 312] on div "Stop & Submit" at bounding box center [464, 313] width 203 height 59
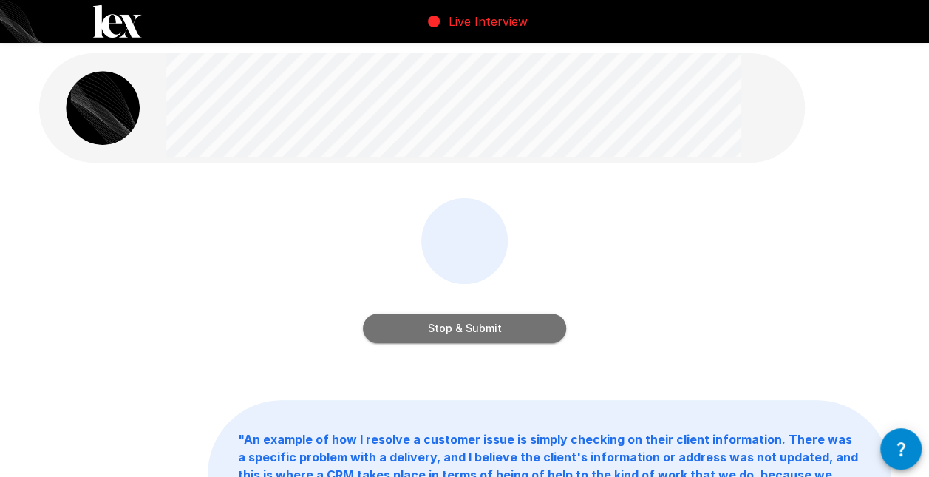
click at [501, 332] on button "Stop & Submit" at bounding box center [464, 329] width 203 height 30
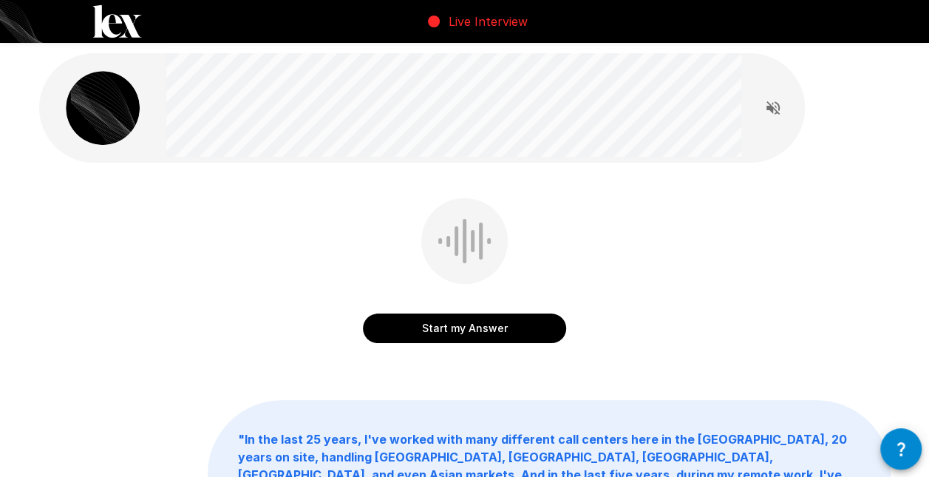
click at [424, 328] on button "Start my Answer" at bounding box center [464, 329] width 203 height 30
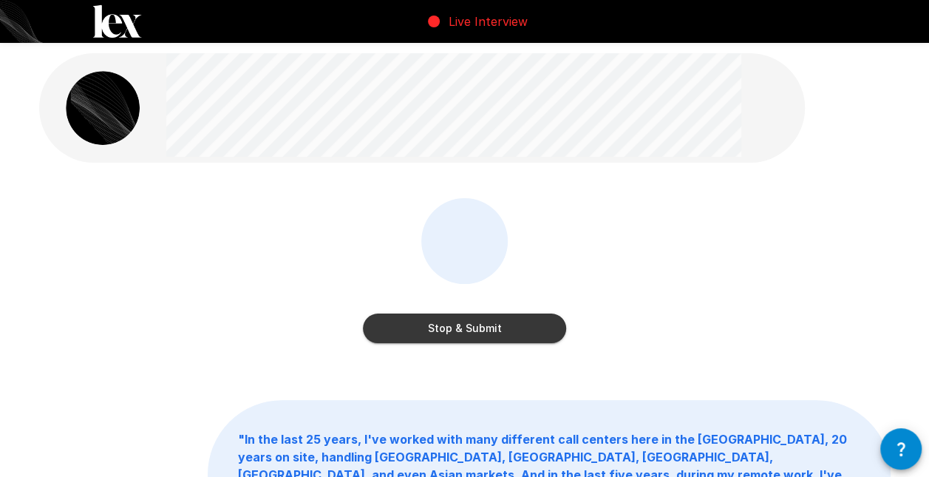
click at [402, 326] on button "Stop & Submit" at bounding box center [464, 329] width 203 height 30
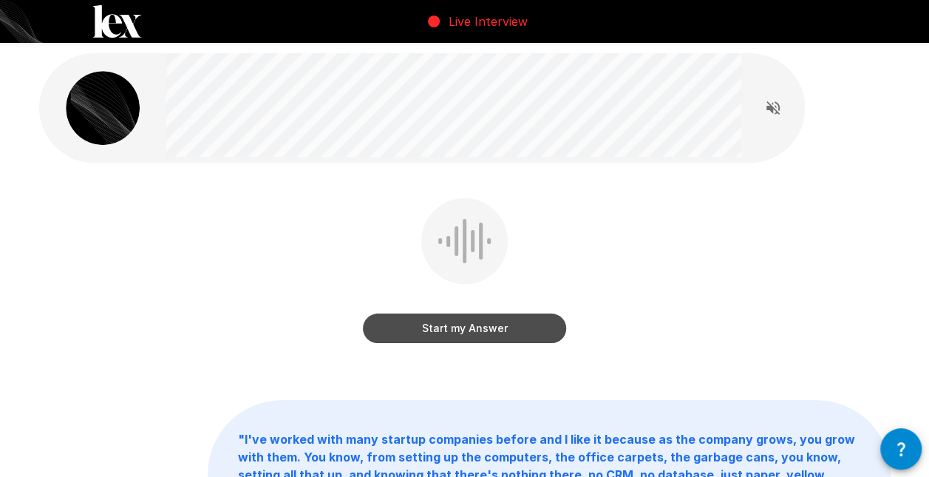
click at [429, 332] on button "Start my Answer" at bounding box center [464, 329] width 203 height 30
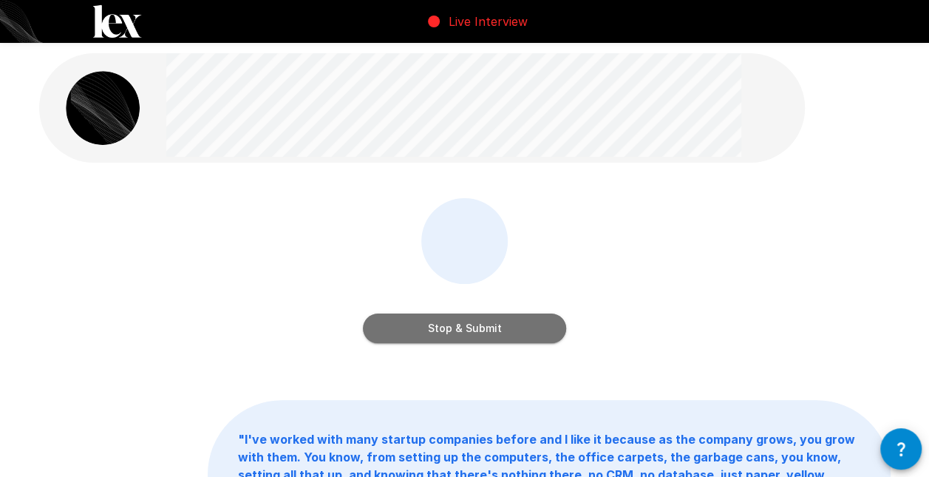
click at [483, 337] on button "Stop & Submit" at bounding box center [464, 329] width 203 height 30
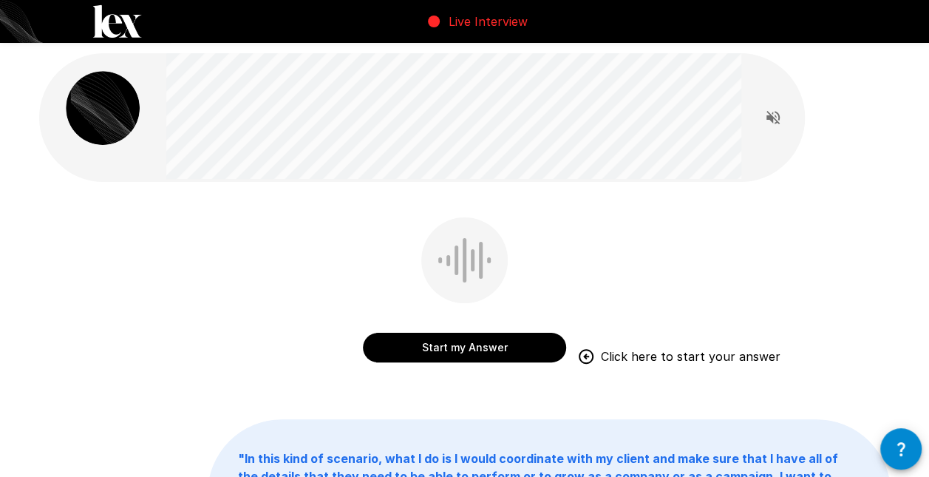
click at [465, 353] on button "Start my Answer" at bounding box center [464, 348] width 203 height 30
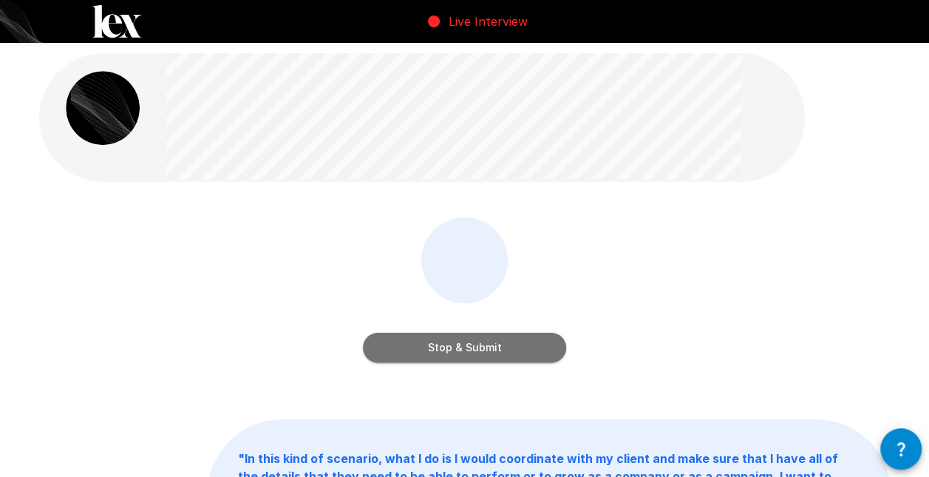
click at [449, 350] on button "Stop & Submit" at bounding box center [464, 348] width 203 height 30
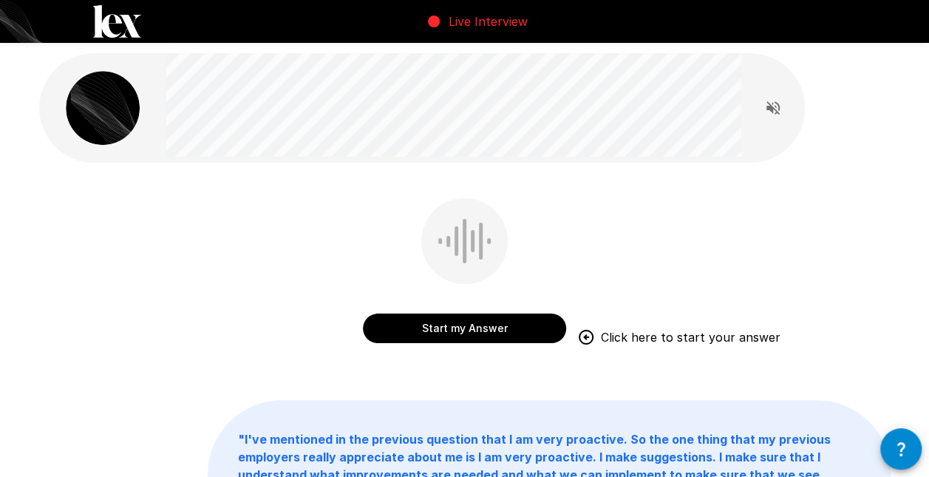
click at [487, 322] on button "Start my Answer" at bounding box center [464, 329] width 203 height 30
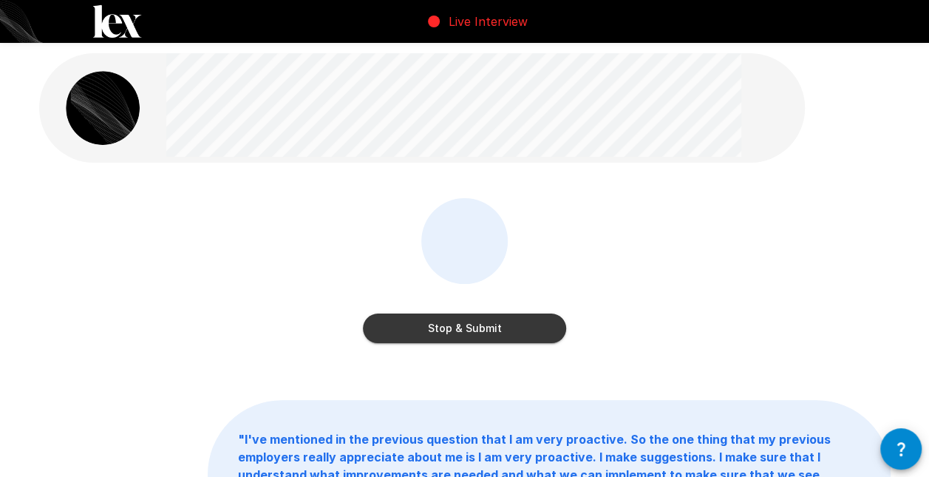
drag, startPoint x: 507, startPoint y: 333, endPoint x: 515, endPoint y: 350, distance: 18.2
click at [506, 333] on button "Stop & Submit" at bounding box center [464, 329] width 203 height 30
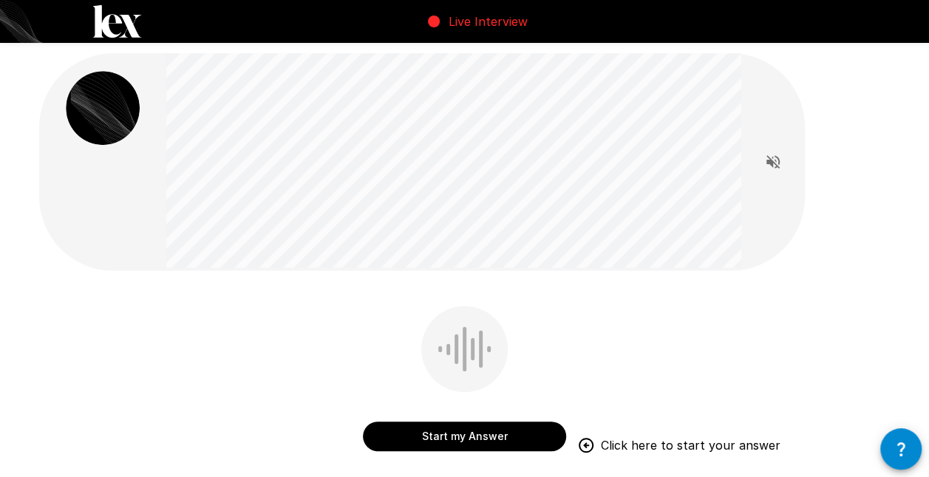
click at [880, 87] on div "Start my Answer Click here to start your answer " "" at bounding box center [464, 450] width 887 height 900
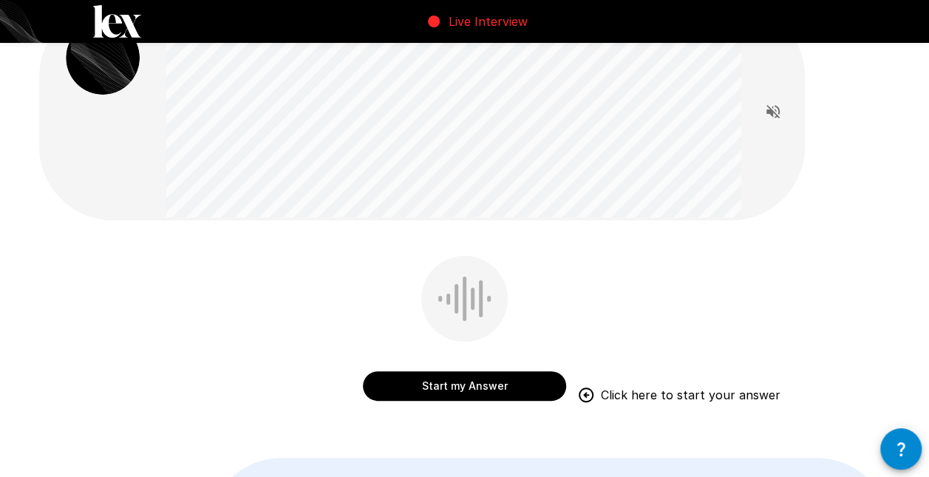
scroll to position [74, 0]
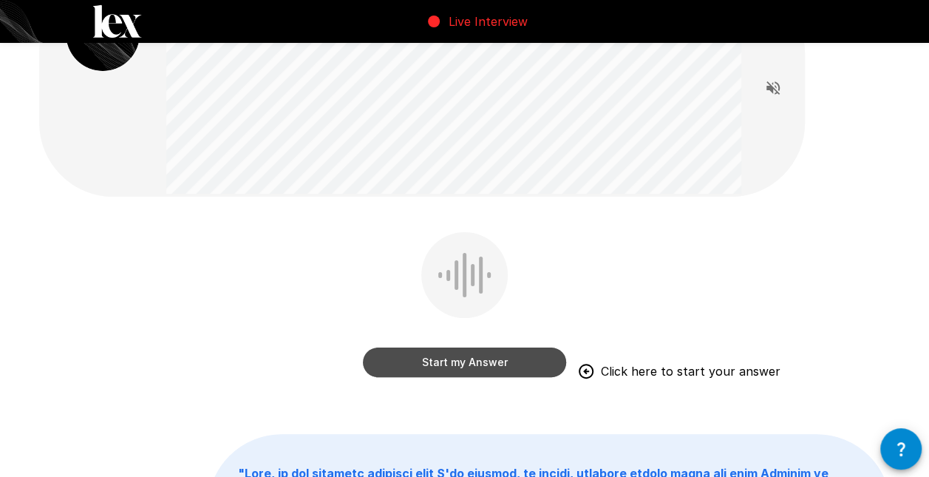
drag, startPoint x: 450, startPoint y: 365, endPoint x: 528, endPoint y: 291, distance: 107.8
click at [448, 365] on button "Start my Answer" at bounding box center [464, 363] width 203 height 30
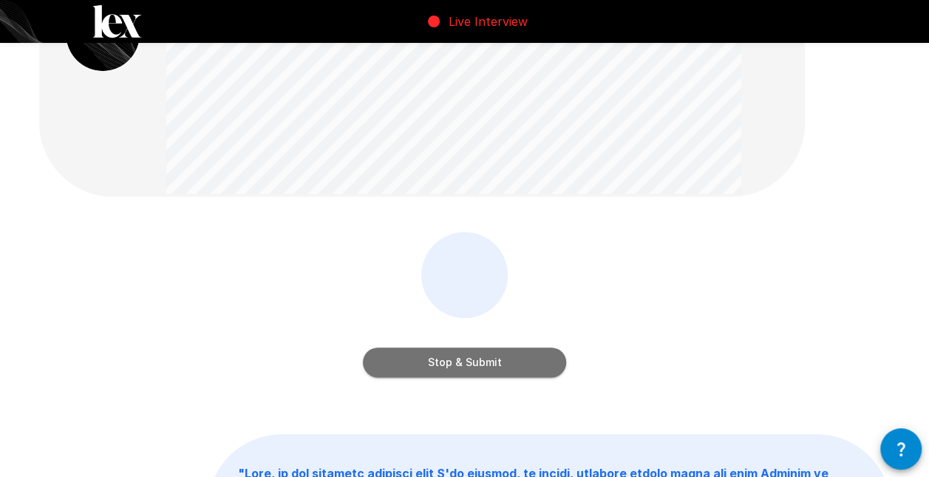
click at [473, 370] on button "Stop & Submit" at bounding box center [464, 363] width 203 height 30
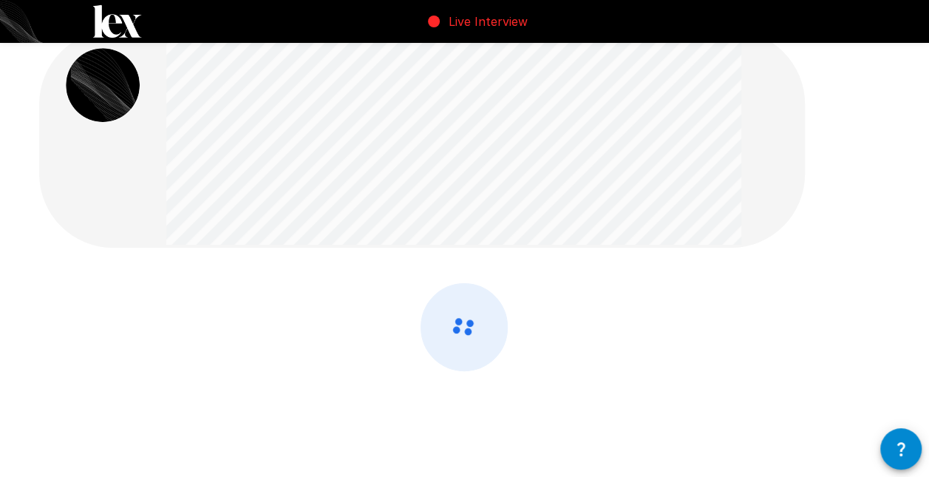
scroll to position [0, 0]
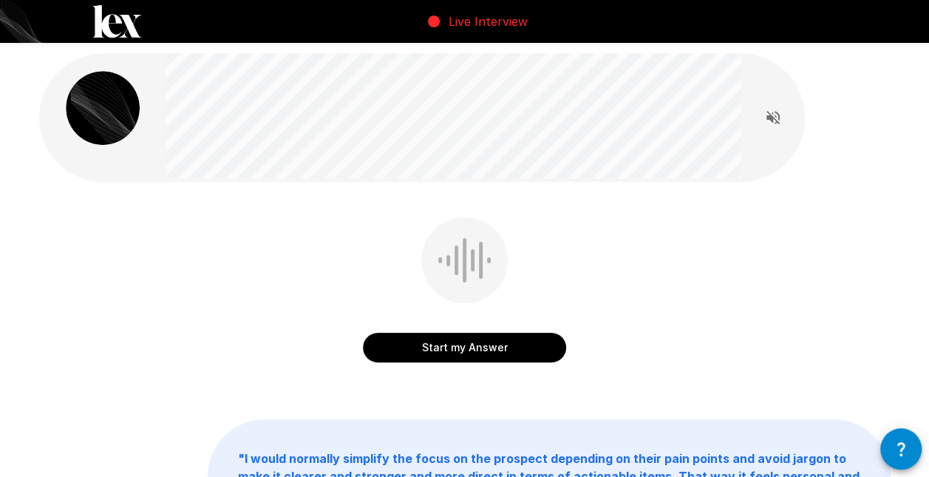
click at [491, 345] on button "Start my Answer" at bounding box center [464, 348] width 203 height 30
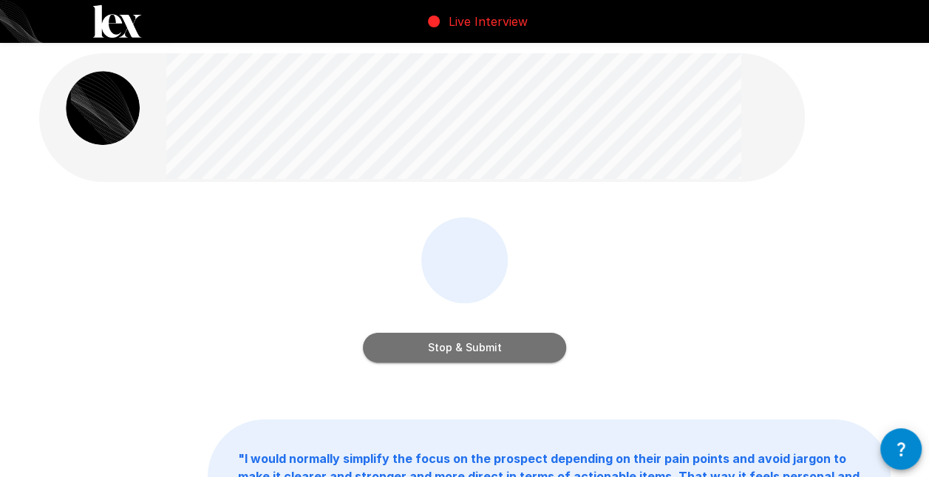
drag, startPoint x: 427, startPoint y: 349, endPoint x: 441, endPoint y: 329, distance: 24.4
click at [427, 348] on button "Stop & Submit" at bounding box center [464, 348] width 203 height 30
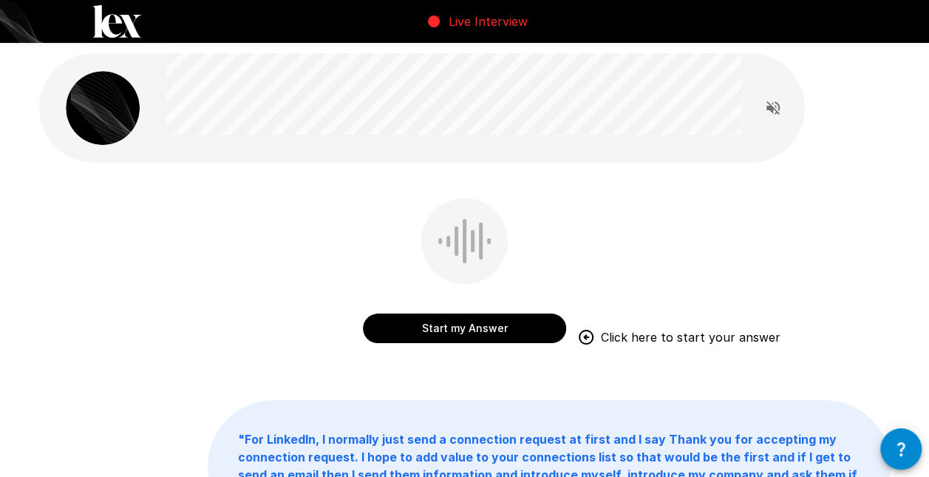
click at [830, 217] on div "Start my Answer Click here to start your answer" at bounding box center [465, 281] width 852 height 166
click at [470, 326] on button "Start my Answer" at bounding box center [464, 329] width 203 height 30
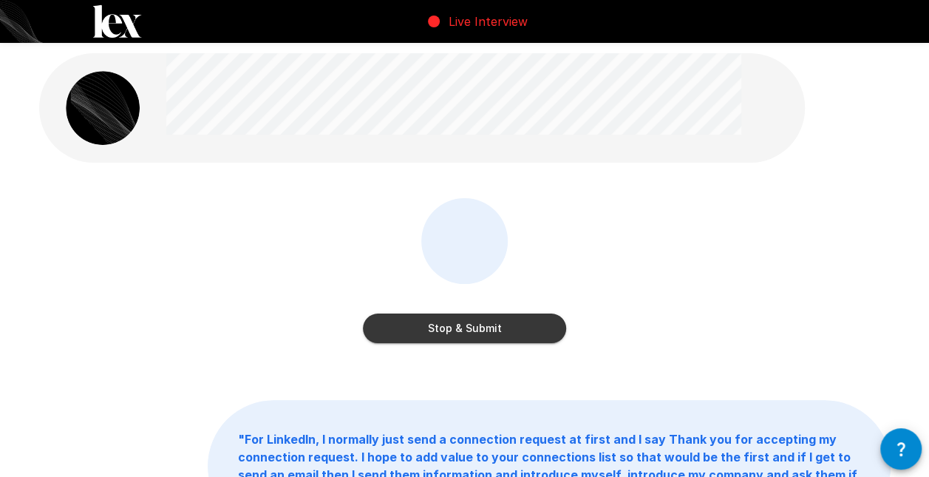
click at [470, 325] on button "Stop & Submit" at bounding box center [464, 329] width 203 height 30
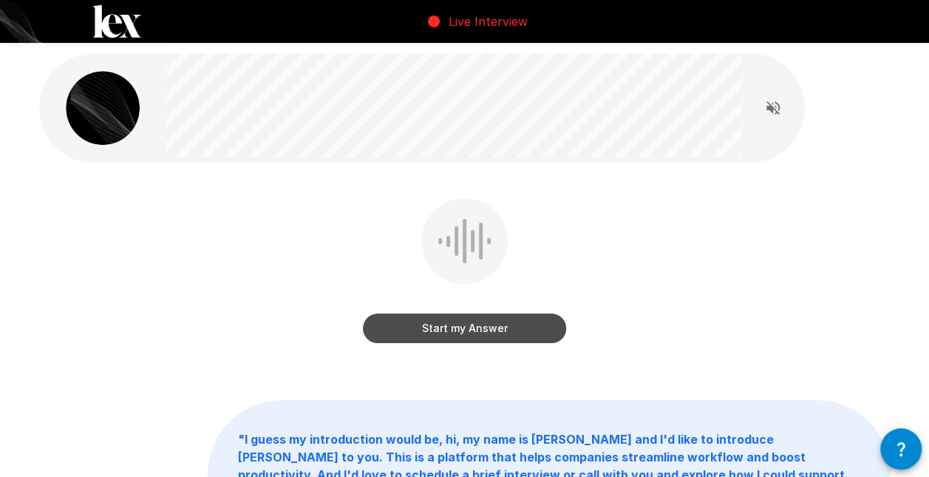
click at [477, 331] on button "Start my Answer" at bounding box center [464, 329] width 203 height 30
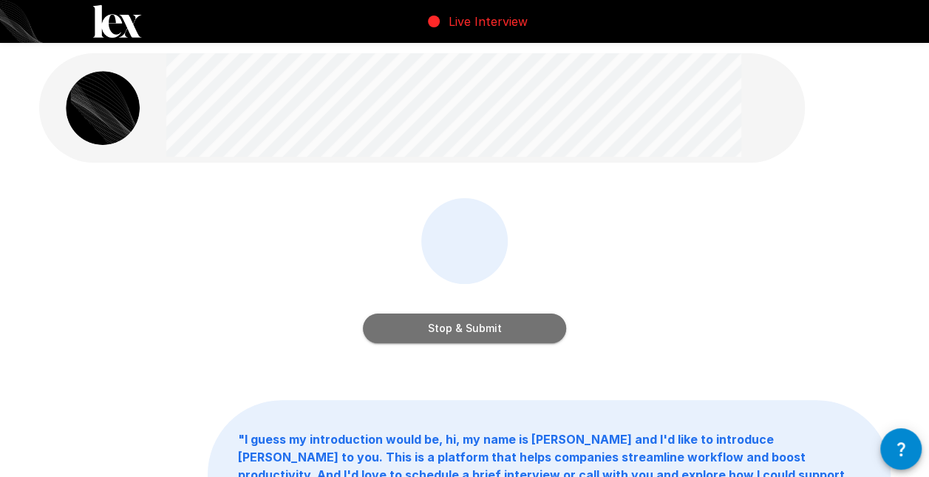
click at [461, 332] on button "Stop & Submit" at bounding box center [464, 329] width 203 height 30
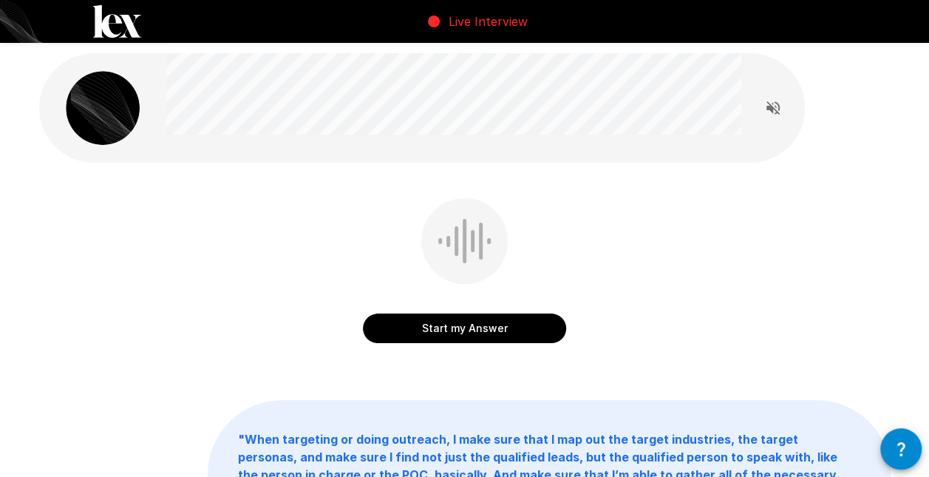
click at [435, 331] on button "Start my Answer" at bounding box center [464, 329] width 203 height 30
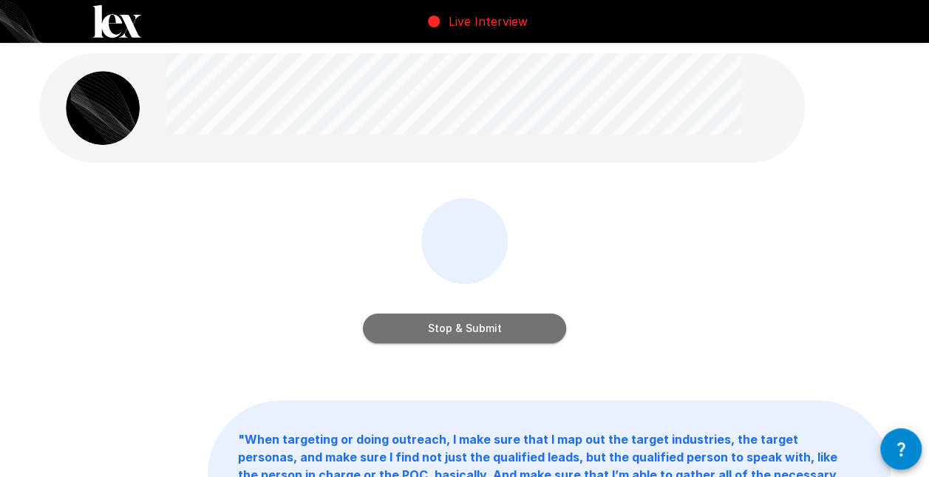
click at [426, 325] on button "Stop & Submit" at bounding box center [464, 329] width 203 height 30
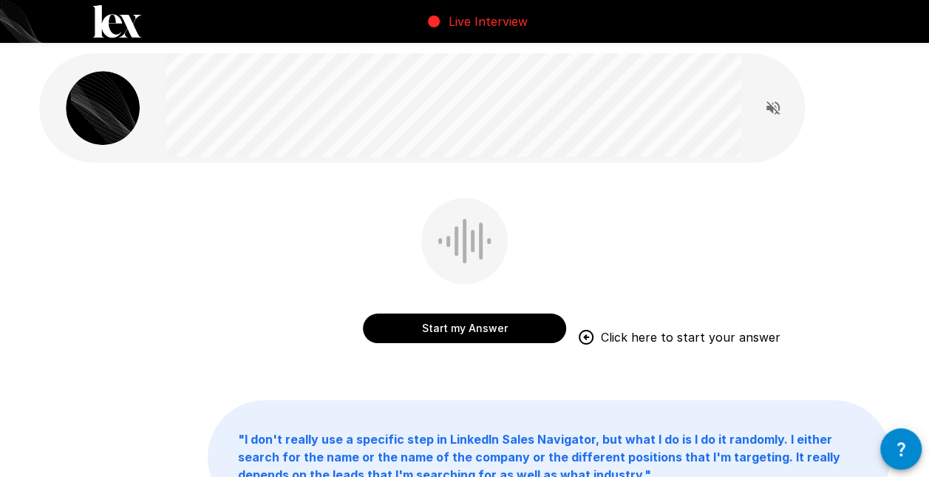
drag, startPoint x: 472, startPoint y: 324, endPoint x: 693, endPoint y: 251, distance: 232.0
click at [477, 322] on button "Start my Answer" at bounding box center [464, 329] width 203 height 30
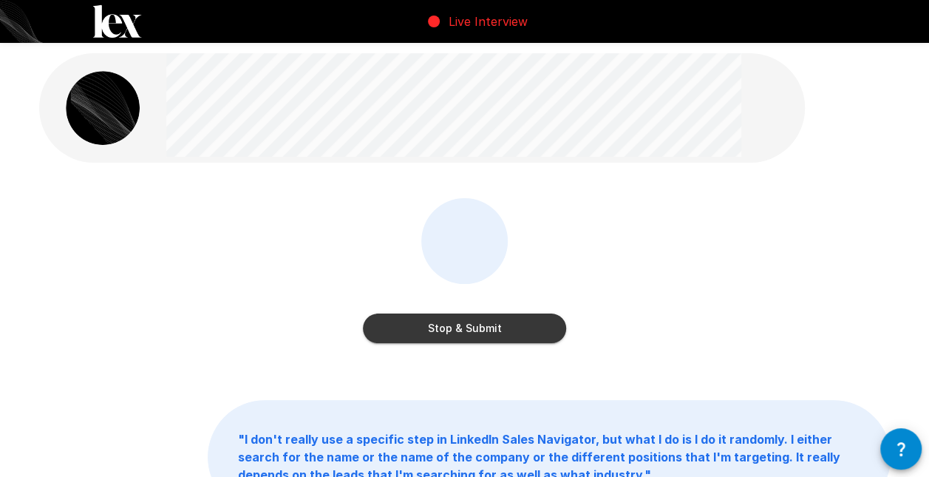
click at [467, 325] on button "Stop & Submit" at bounding box center [464, 329] width 203 height 30
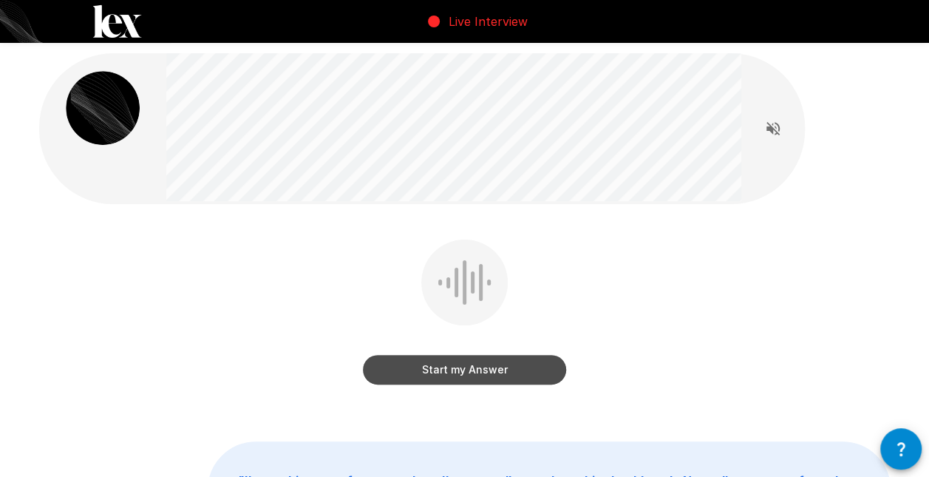
click at [450, 375] on button "Start my Answer" at bounding box center [464, 370] width 203 height 30
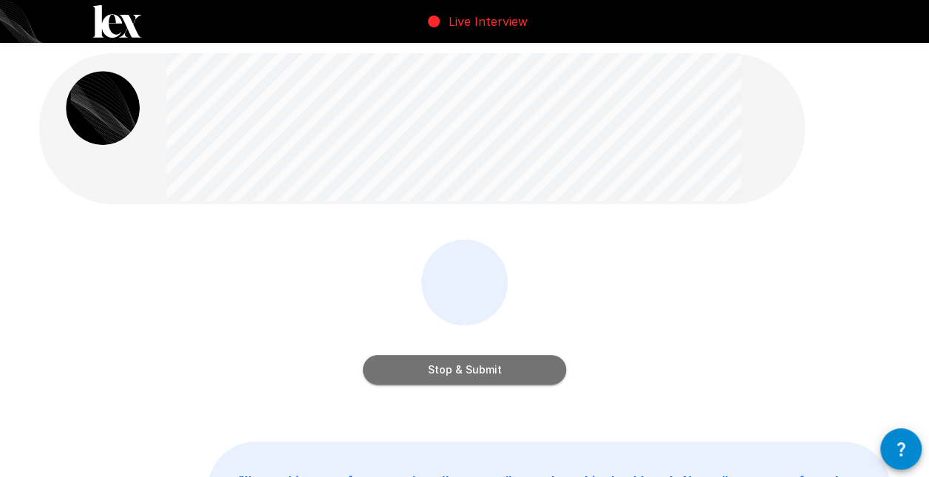
drag, startPoint x: 426, startPoint y: 366, endPoint x: 435, endPoint y: 370, distance: 9.9
click at [427, 366] on button "Stop & Submit" at bounding box center [464, 370] width 203 height 30
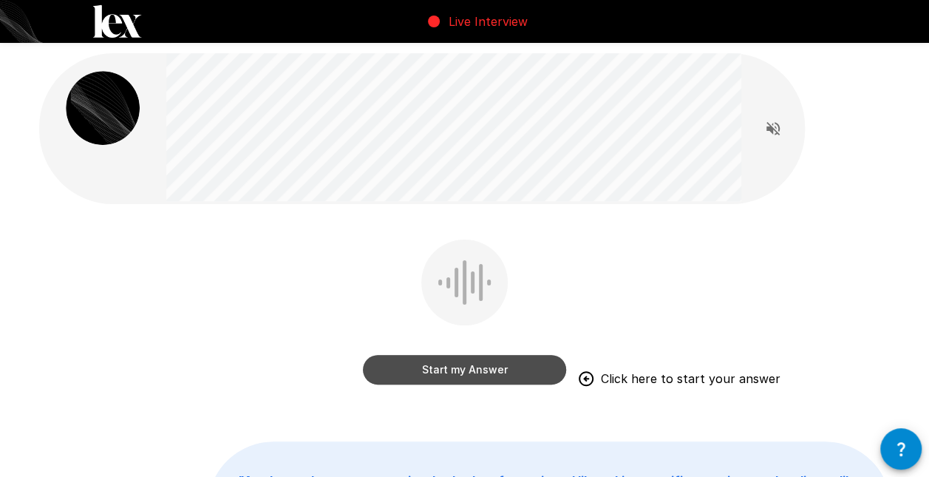
click at [485, 373] on button "Start my Answer" at bounding box center [464, 370] width 203 height 30
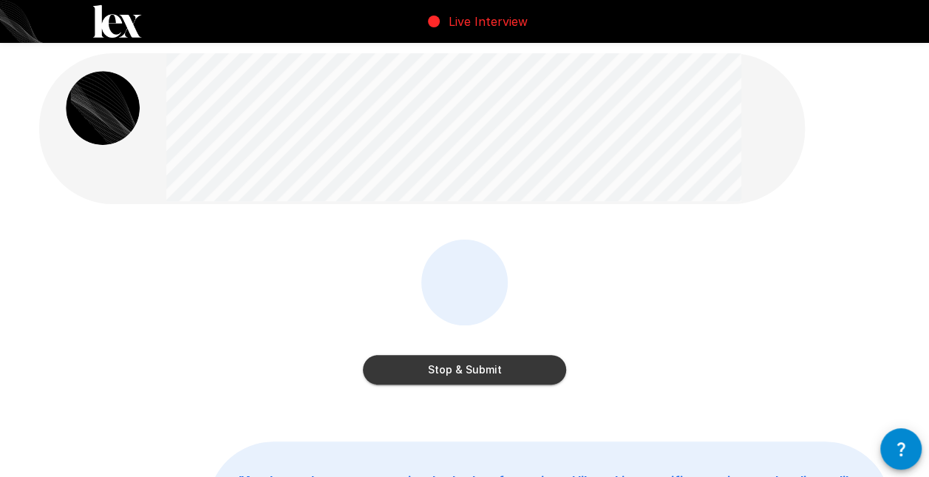
click at [444, 367] on button "Stop & Submit" at bounding box center [464, 370] width 203 height 30
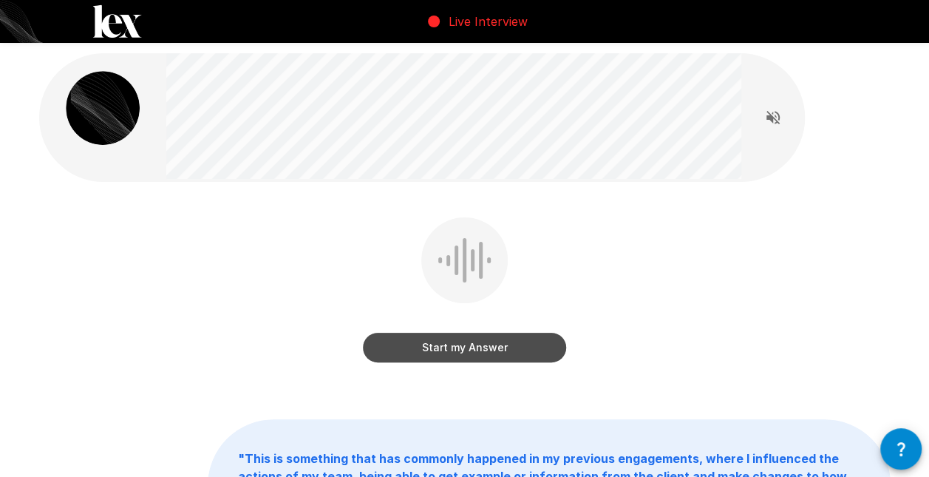
click at [444, 346] on button "Start my Answer" at bounding box center [464, 348] width 203 height 30
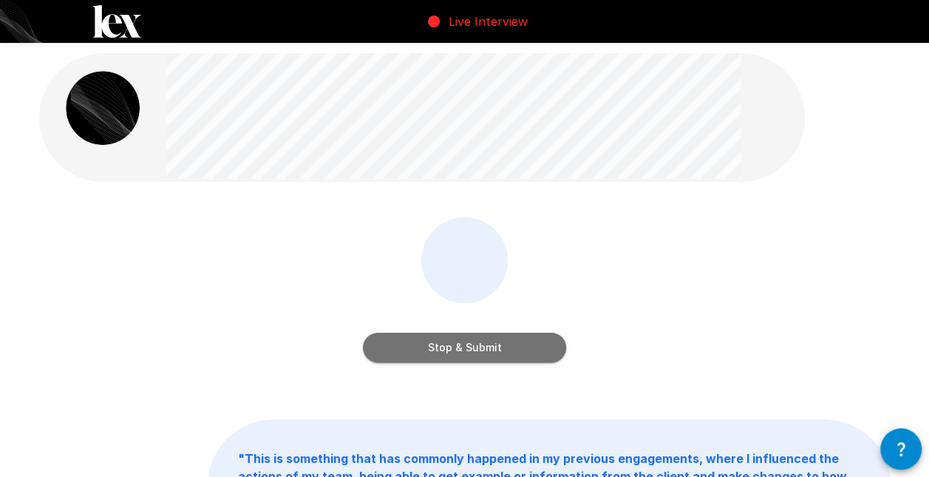
drag, startPoint x: 393, startPoint y: 353, endPoint x: 375, endPoint y: 367, distance: 23.2
click at [393, 353] on button "Stop & Submit" at bounding box center [464, 348] width 203 height 30
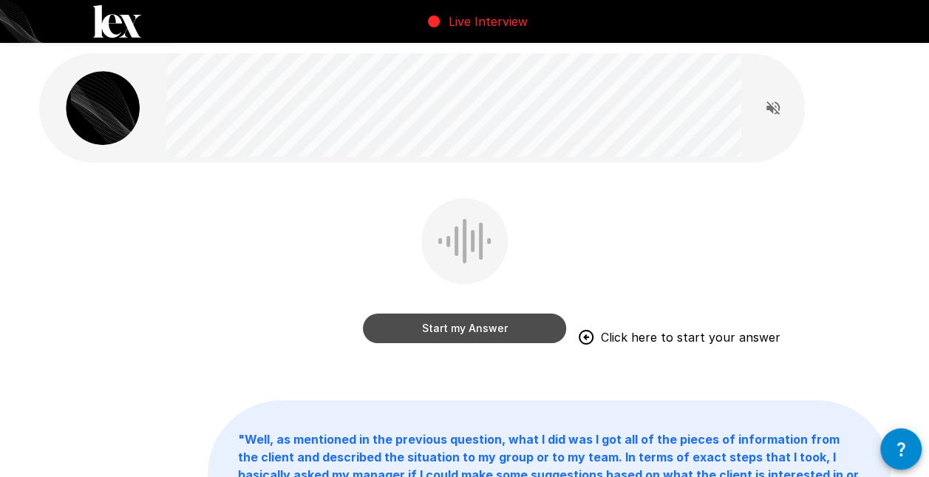
click at [469, 325] on button "Start my Answer" at bounding box center [464, 329] width 203 height 30
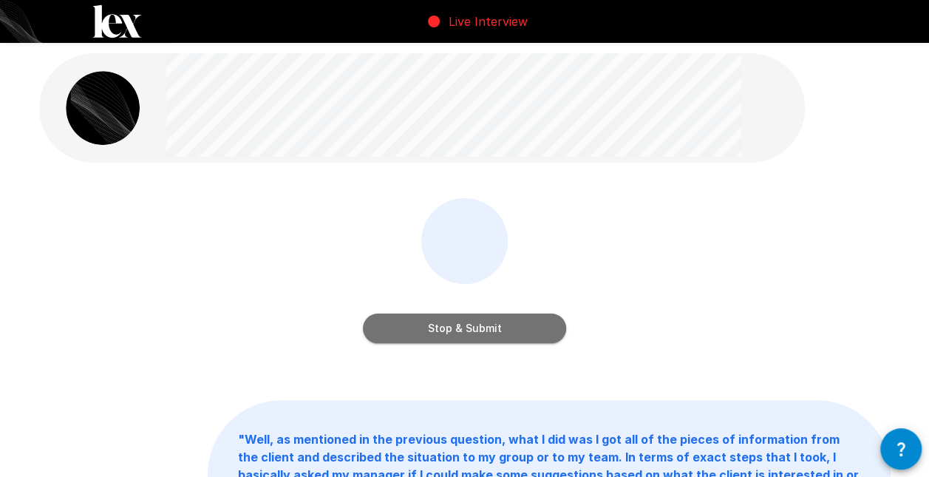
click at [474, 328] on button "Stop & Submit" at bounding box center [464, 329] width 203 height 30
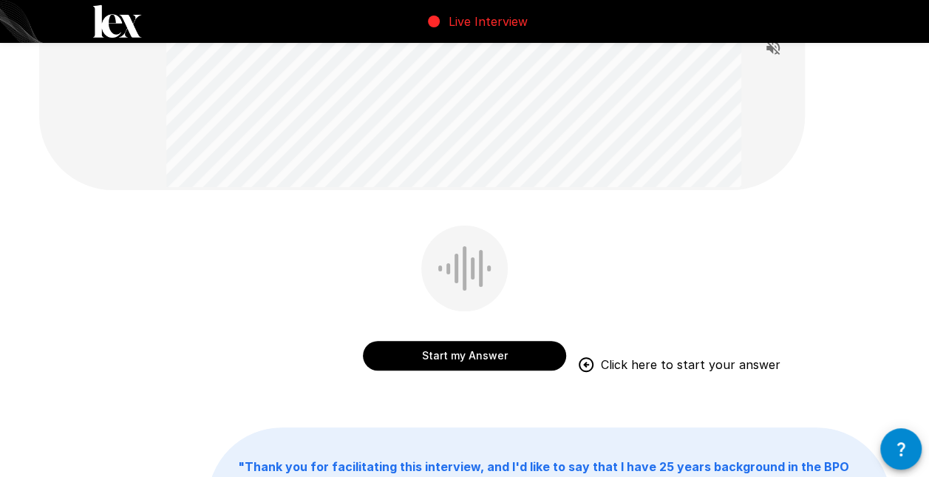
scroll to position [148, 0]
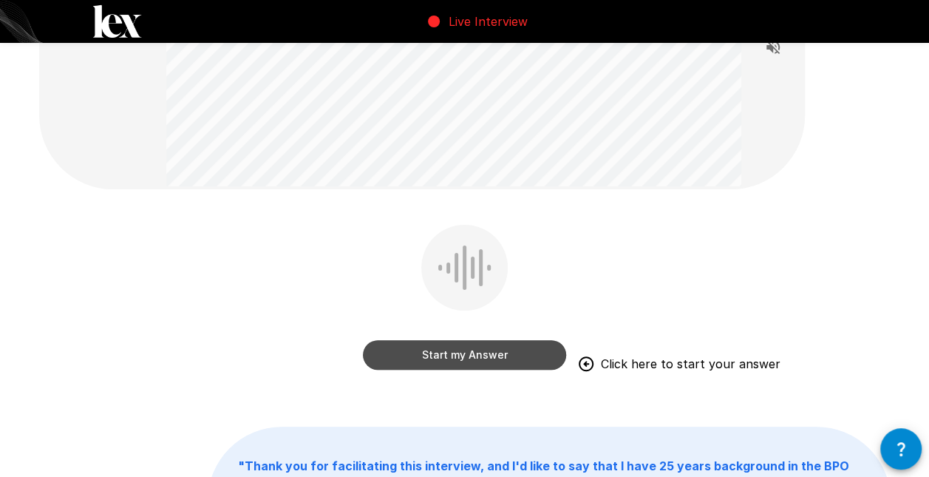
click at [480, 354] on button "Start my Answer" at bounding box center [464, 355] width 203 height 30
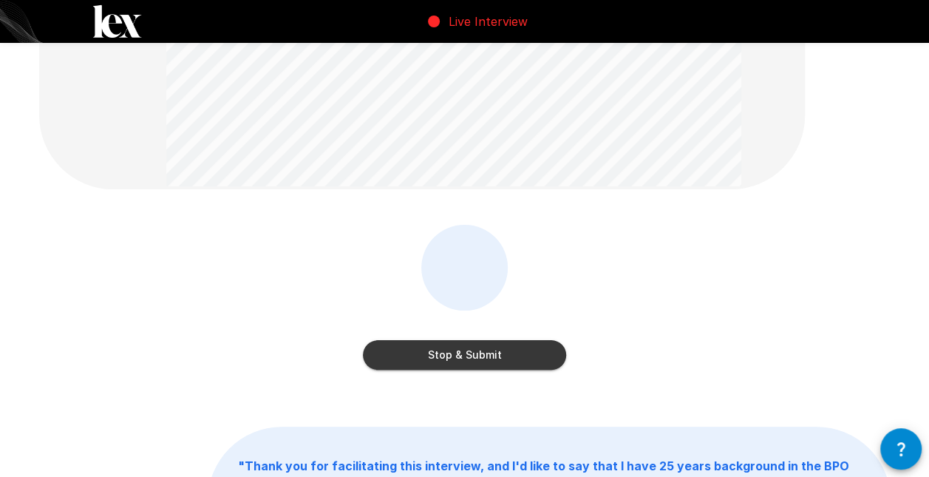
click at [461, 356] on button "Stop & Submit" at bounding box center [464, 355] width 203 height 30
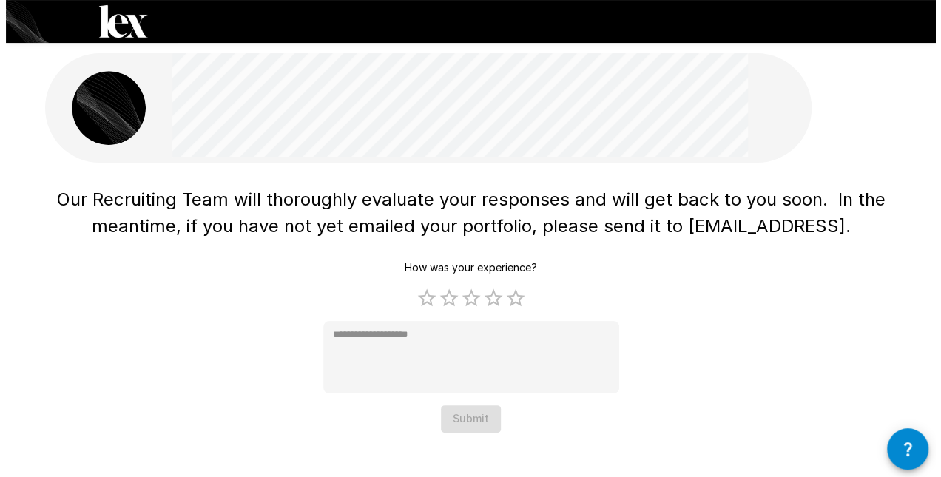
scroll to position [0, 0]
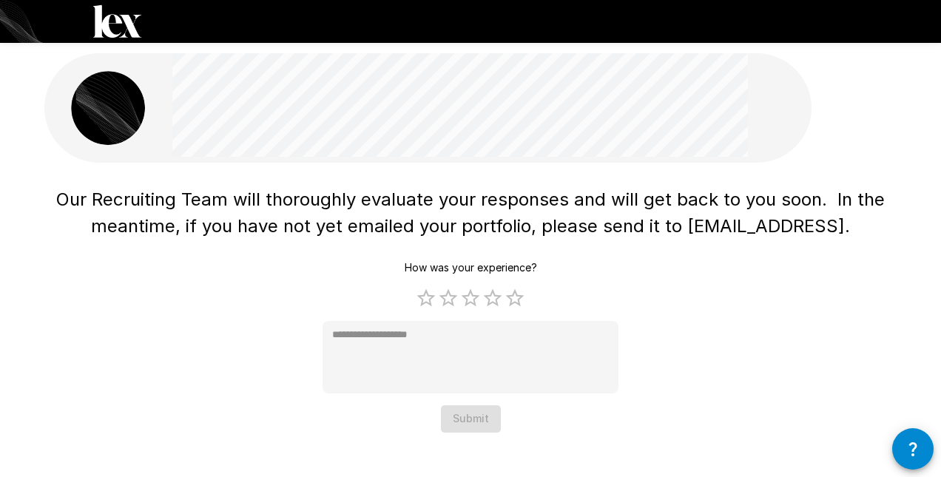
type textarea "*"
drag, startPoint x: 694, startPoint y: 226, endPoint x: 825, endPoint y: 224, distance: 131.6
click at [825, 224] on span "Our Recruiting Team will thoroughly evaluate your responses and will get back t…" at bounding box center [472, 213] width 833 height 48
drag, startPoint x: 825, startPoint y: 224, endPoint x: 810, endPoint y: 229, distance: 15.7
copy span "[EMAIL_ADDRESS]"
